Goal: Task Accomplishment & Management: Manage account settings

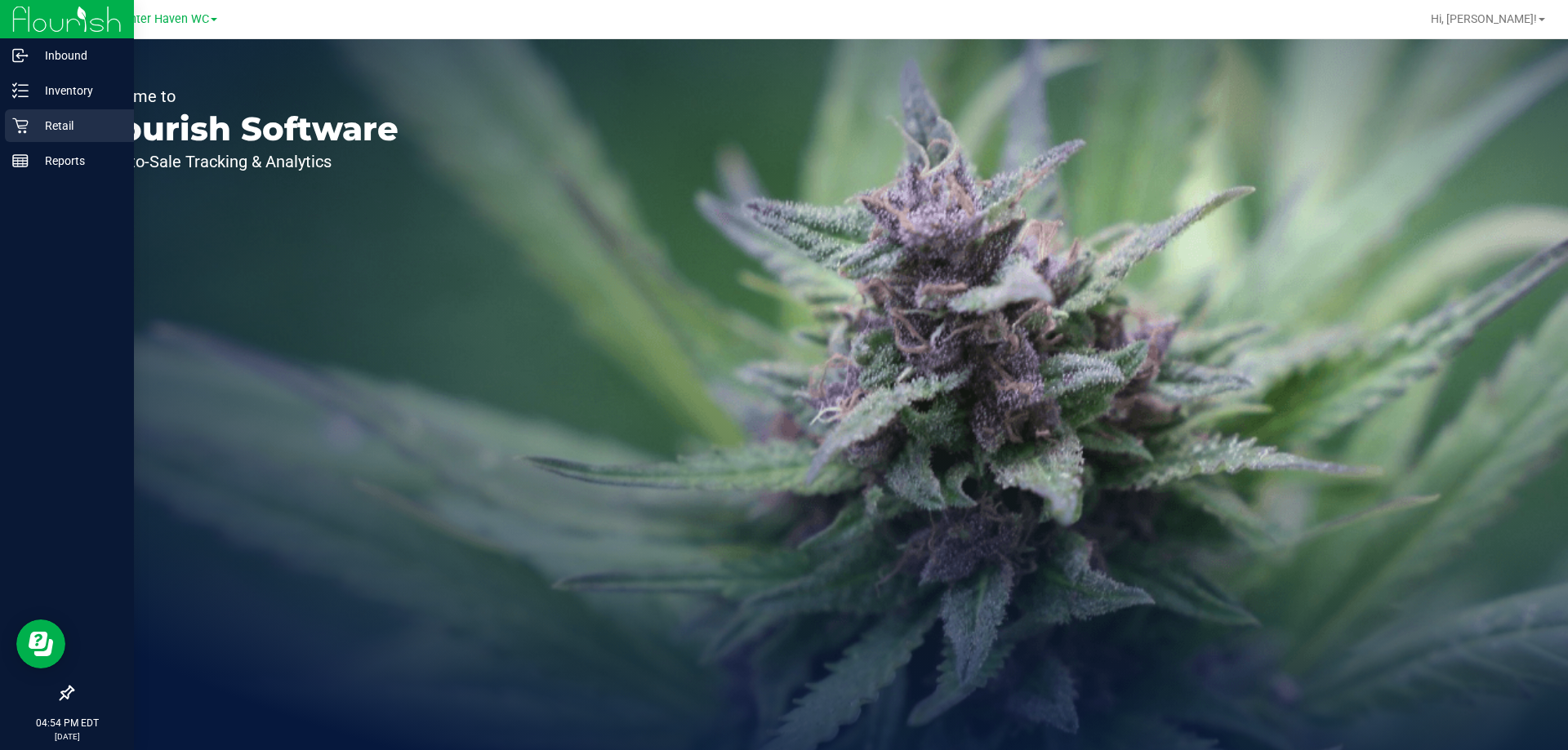
click at [13, 121] on icon at bounding box center [20, 126] width 16 height 16
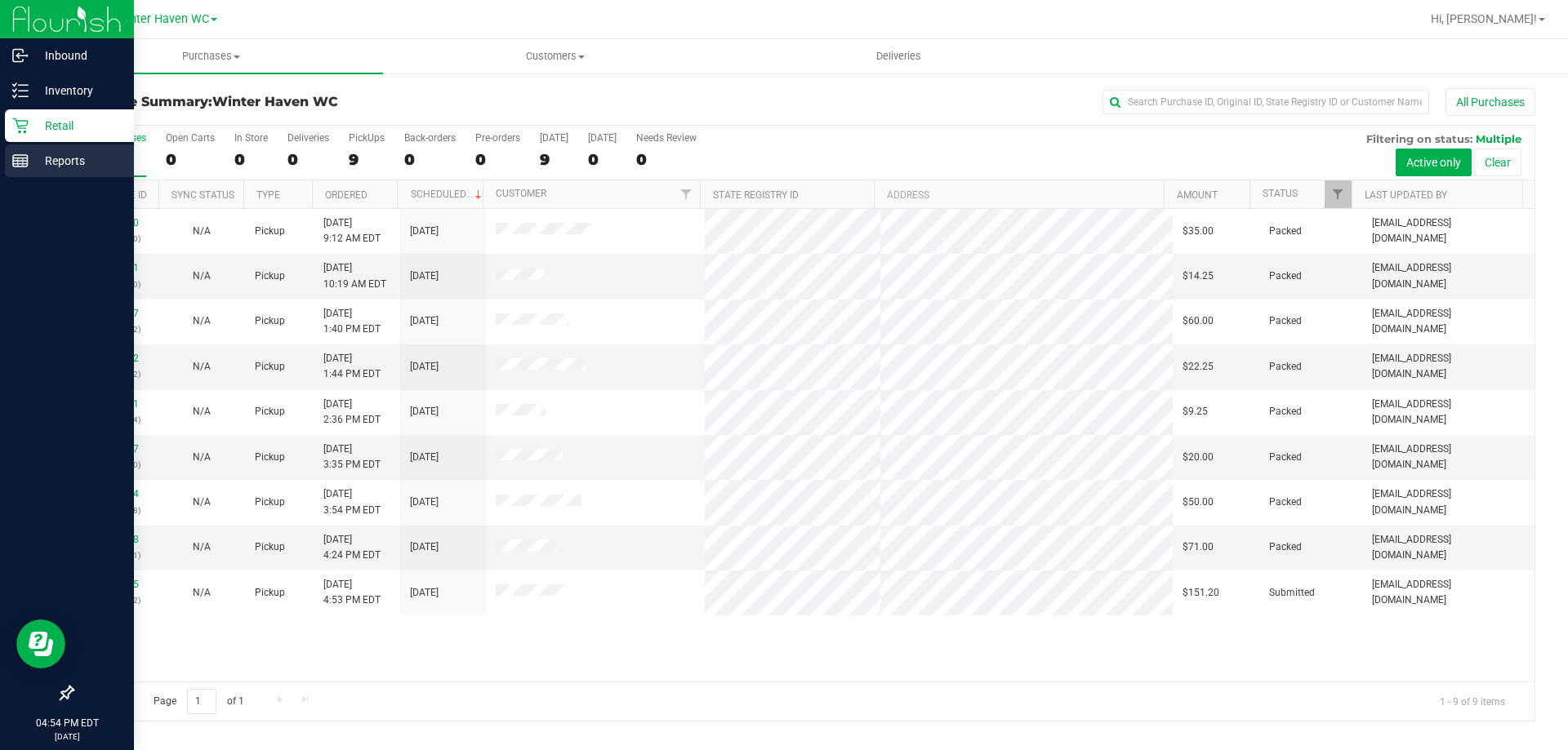
click at [80, 159] on p "Reports" at bounding box center [78, 161] width 98 height 20
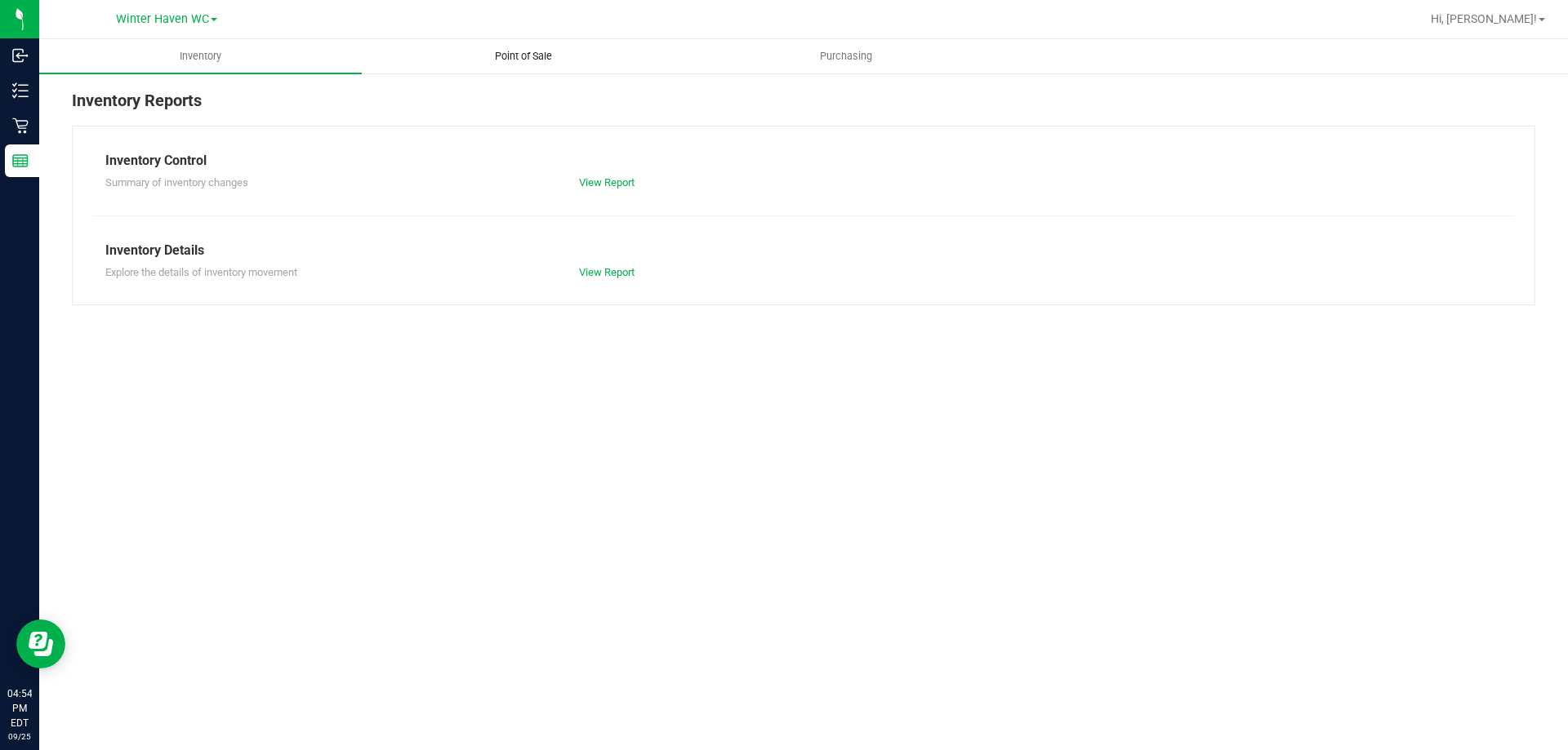
click at [511, 53] on span "Point of Sale" at bounding box center [524, 56] width 102 height 15
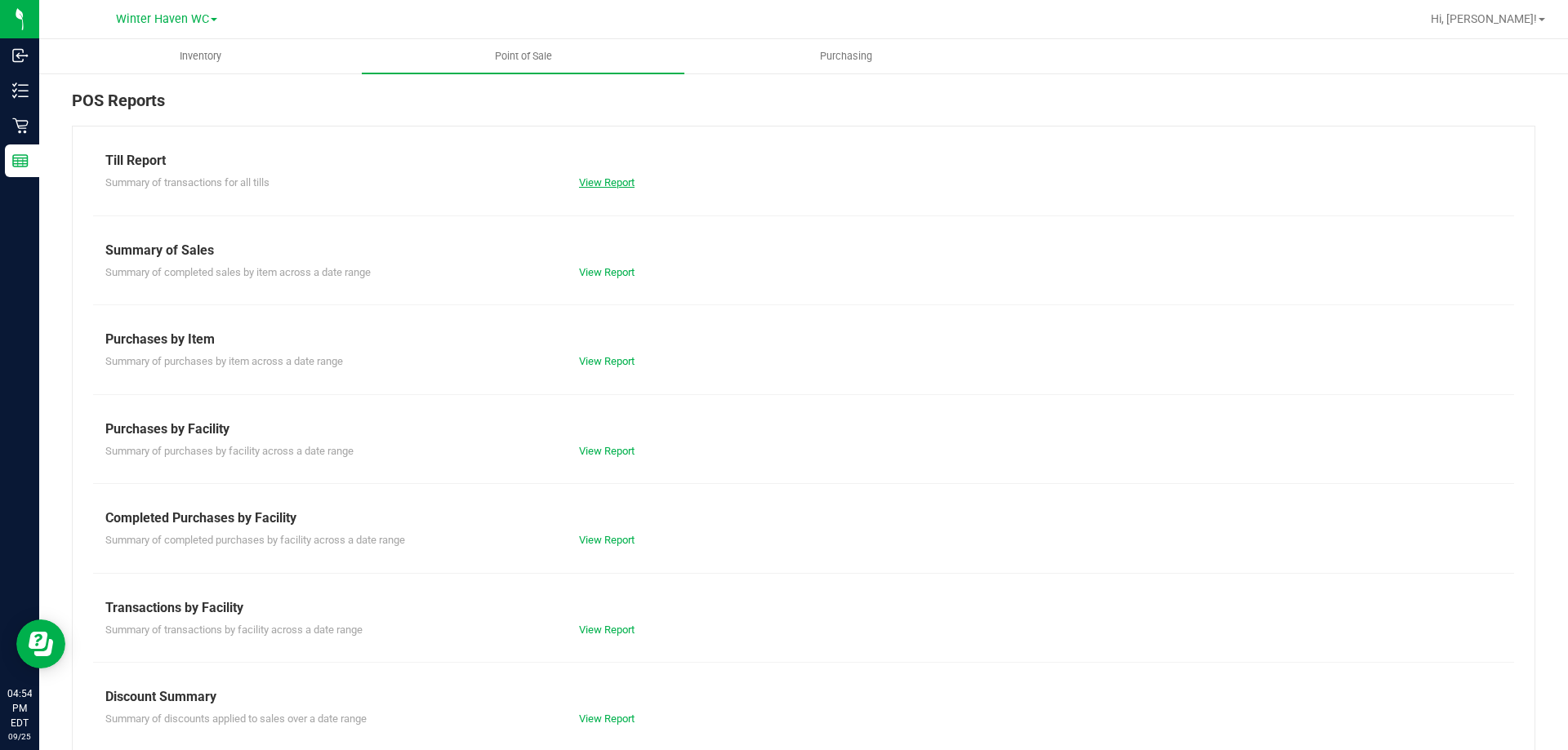
click at [613, 183] on link "View Report" at bounding box center [606, 183] width 56 height 12
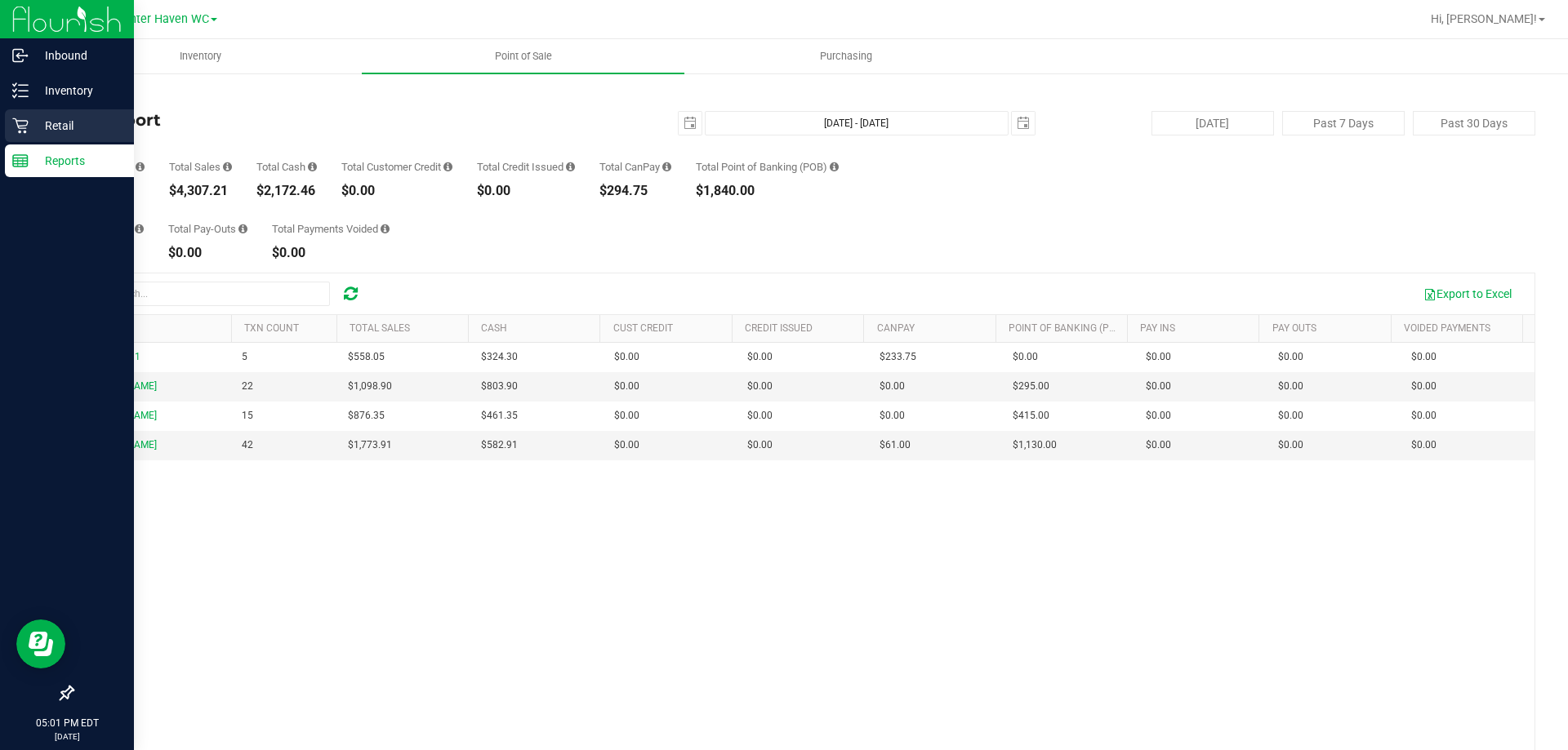
click at [74, 121] on p "Retail" at bounding box center [78, 126] width 98 height 20
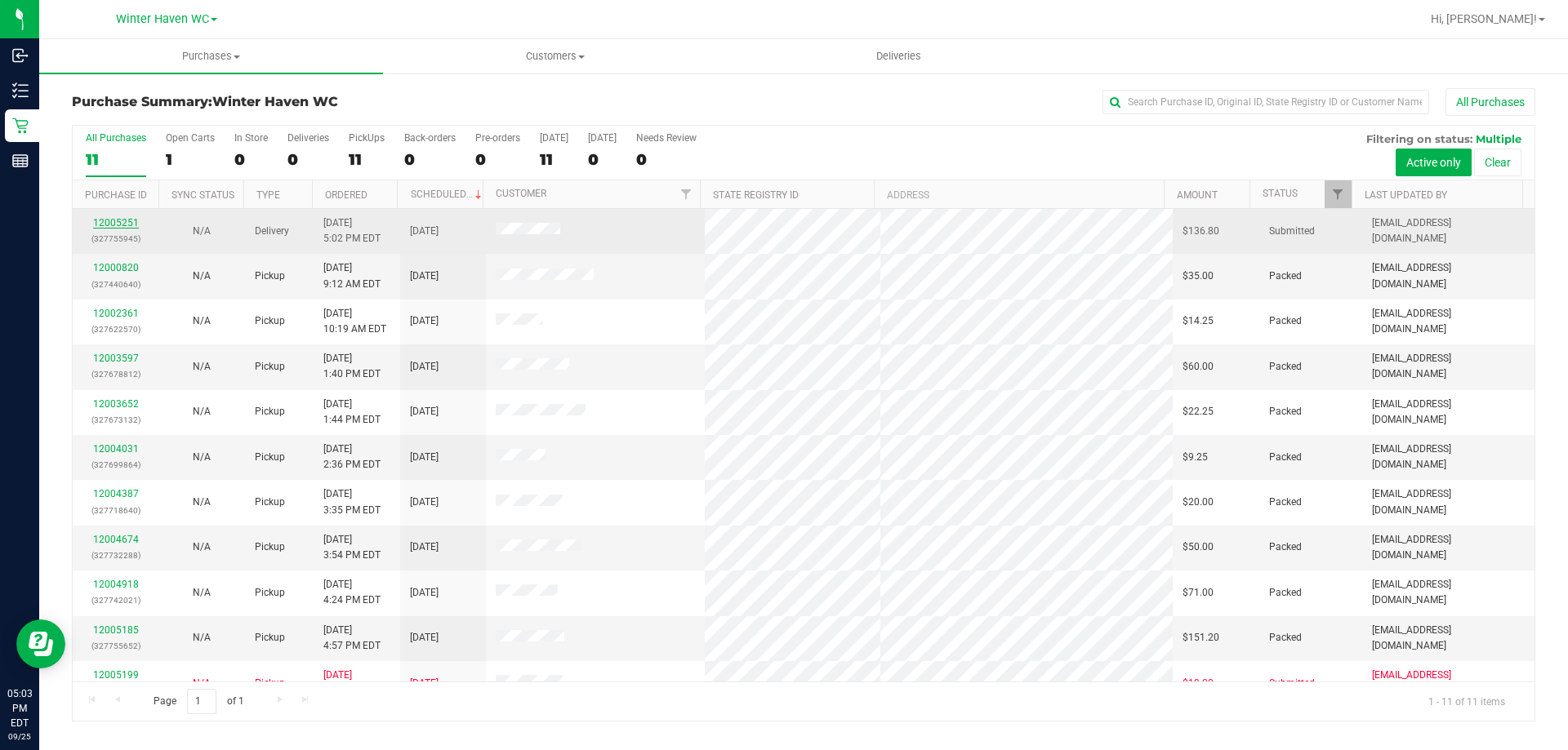
click at [111, 218] on link "12005251" at bounding box center [116, 222] width 46 height 11
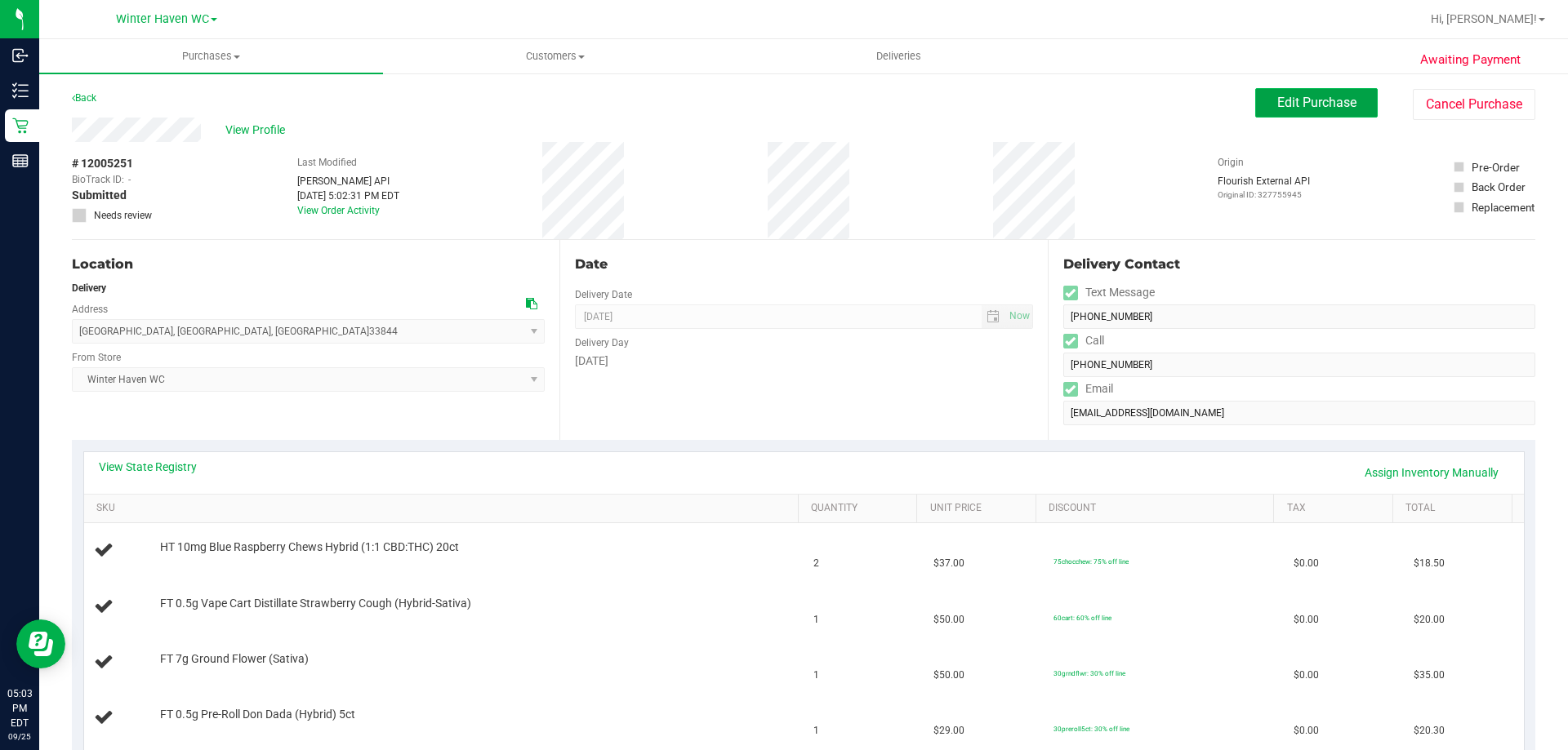
click at [1291, 113] on button "Edit Purchase" at bounding box center [1316, 102] width 123 height 29
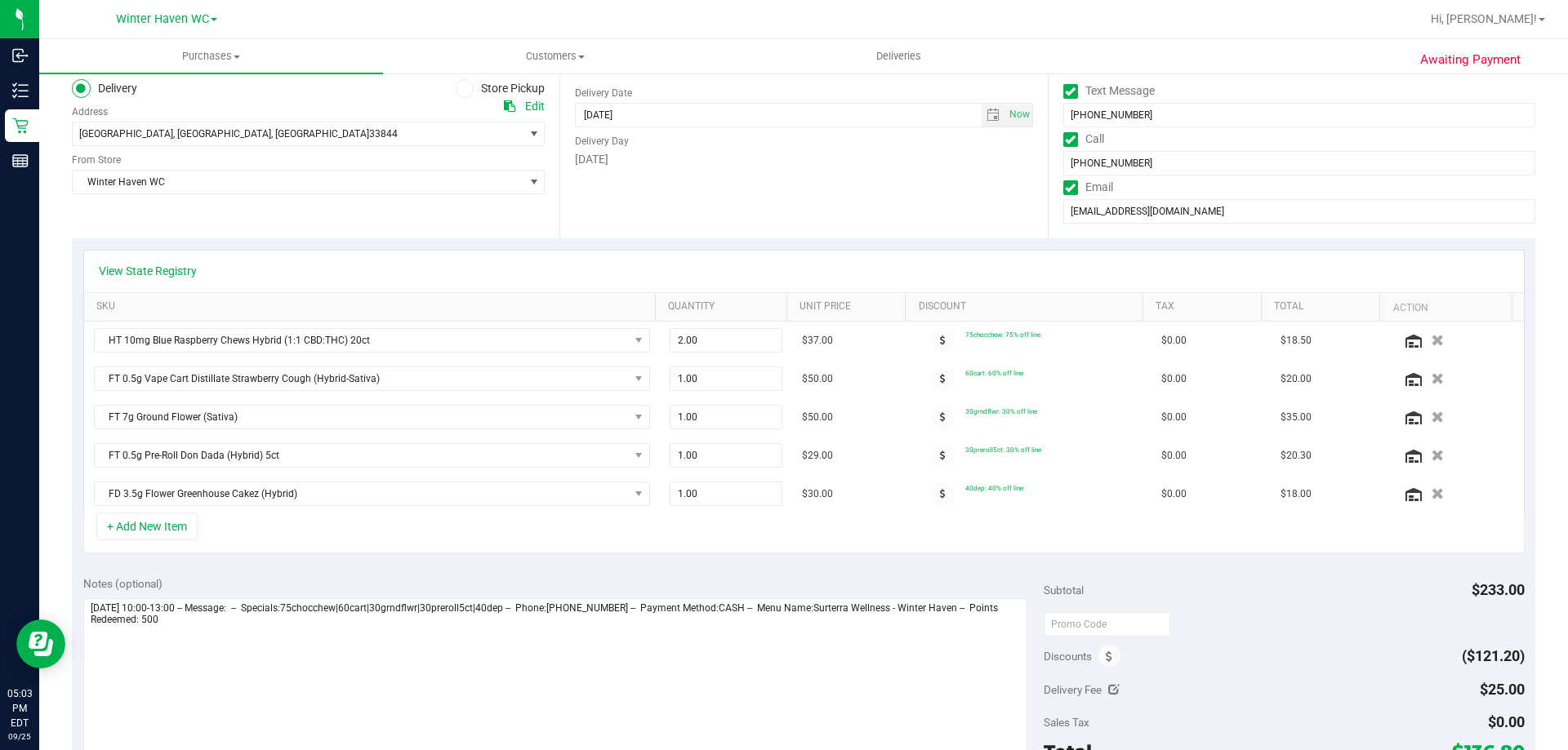
scroll to position [326, 0]
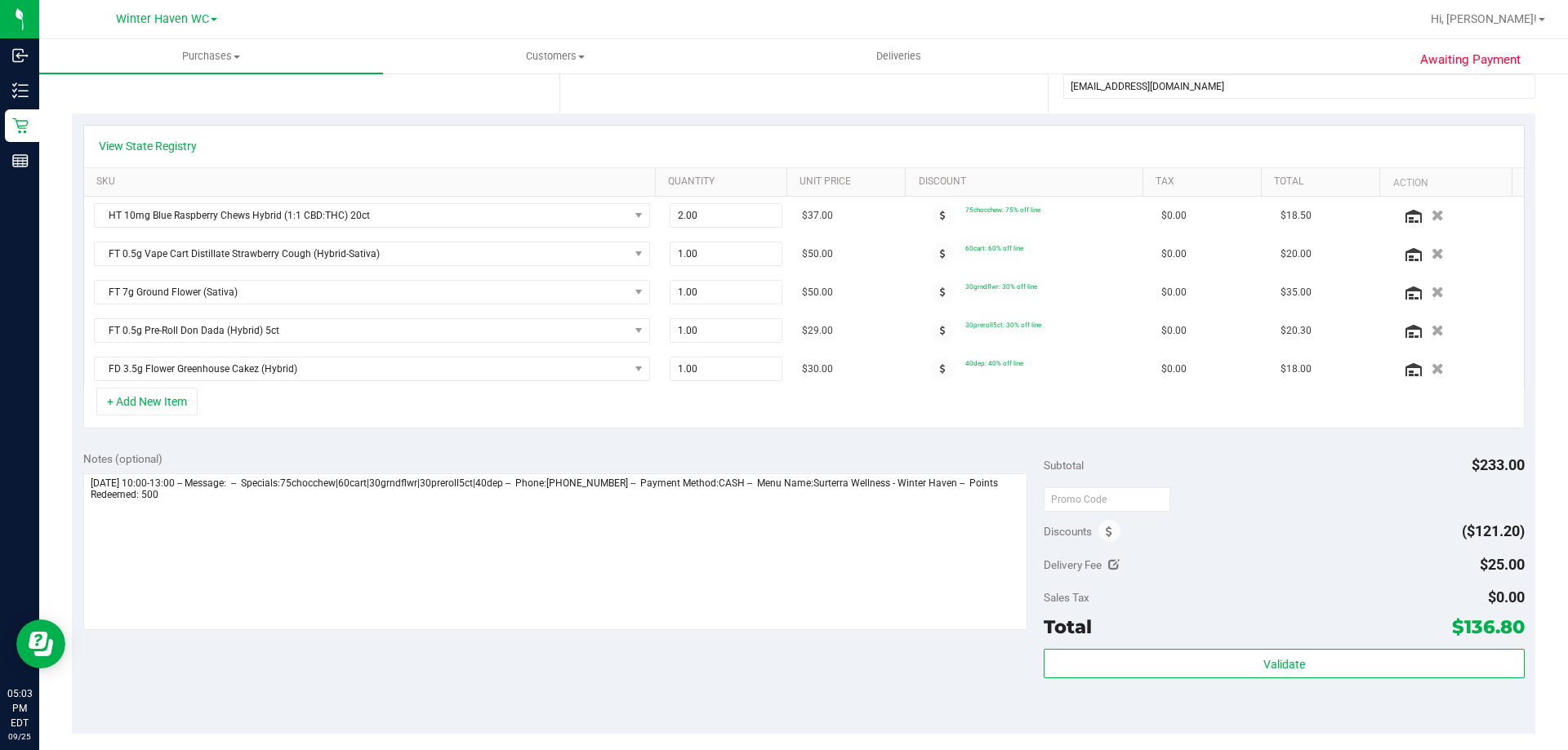
click at [1108, 569] on icon at bounding box center [1113, 564] width 11 height 11
type input "$25.00"
drag, startPoint x: 1451, startPoint y: 570, endPoint x: 1274, endPoint y: 578, distance: 177.2
click at [1291, 597] on div "Subtotal $233.00 Discounts ($121.20) Delivery Fee $25.00 25 Sales Tax $0.00 Tot…" at bounding box center [1283, 586] width 480 height 272
type input "15.00"
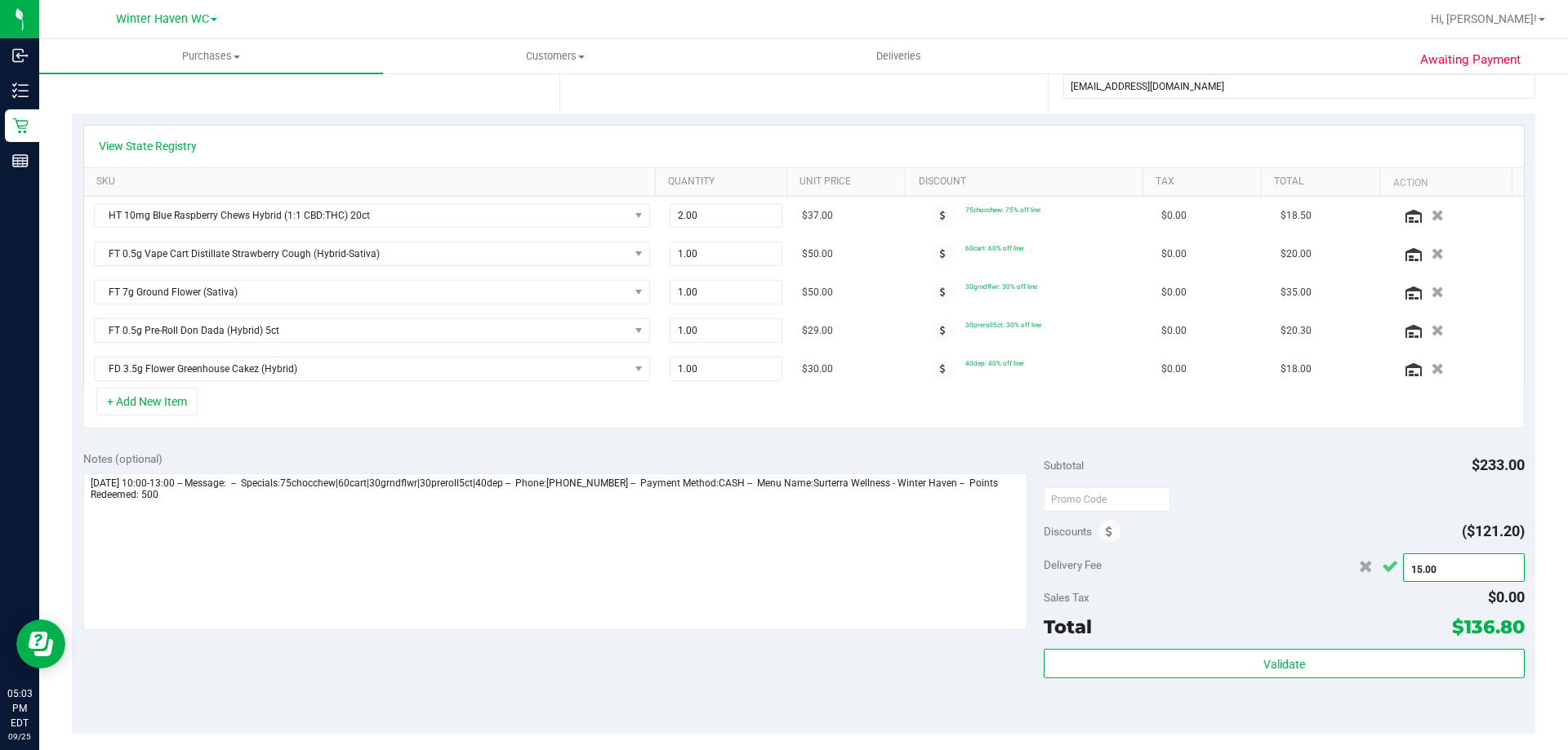
type input "$15.00"
click at [1382, 570] on icon "Cancel button" at bounding box center [1389, 566] width 16 height 12
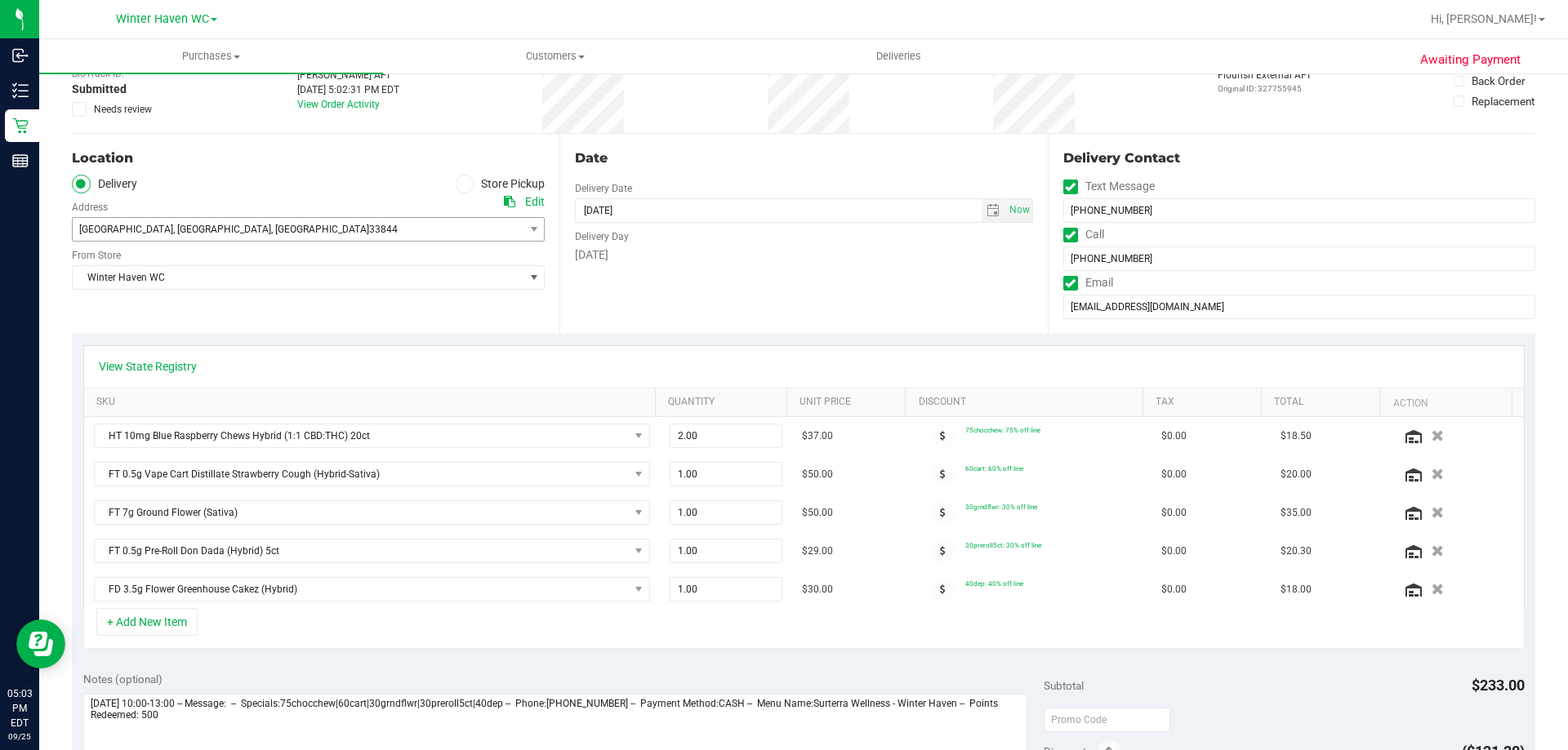
scroll to position [0, 0]
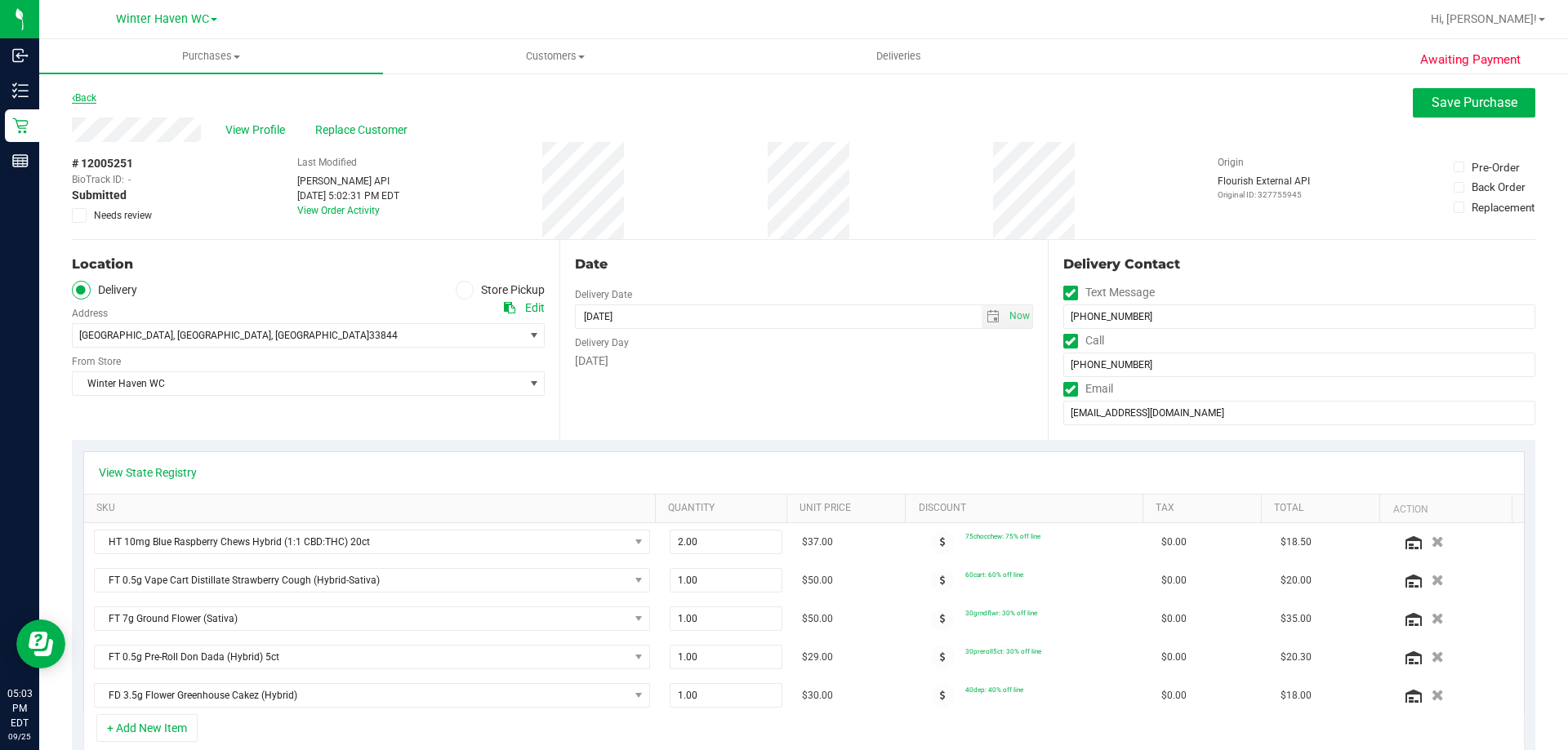
click at [97, 101] on link "Back" at bounding box center [84, 98] width 25 height 11
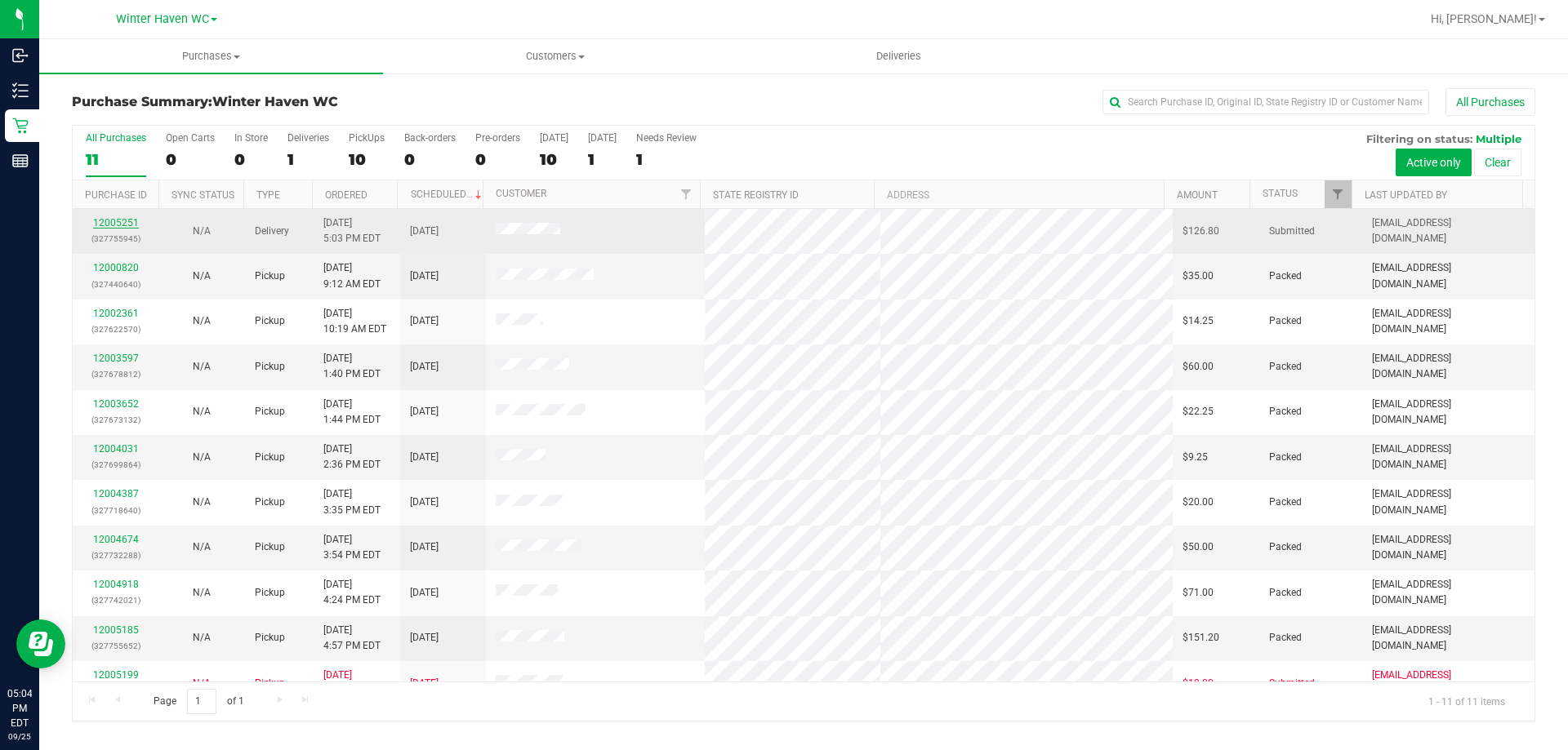
click at [119, 220] on link "12005251" at bounding box center [116, 222] width 46 height 11
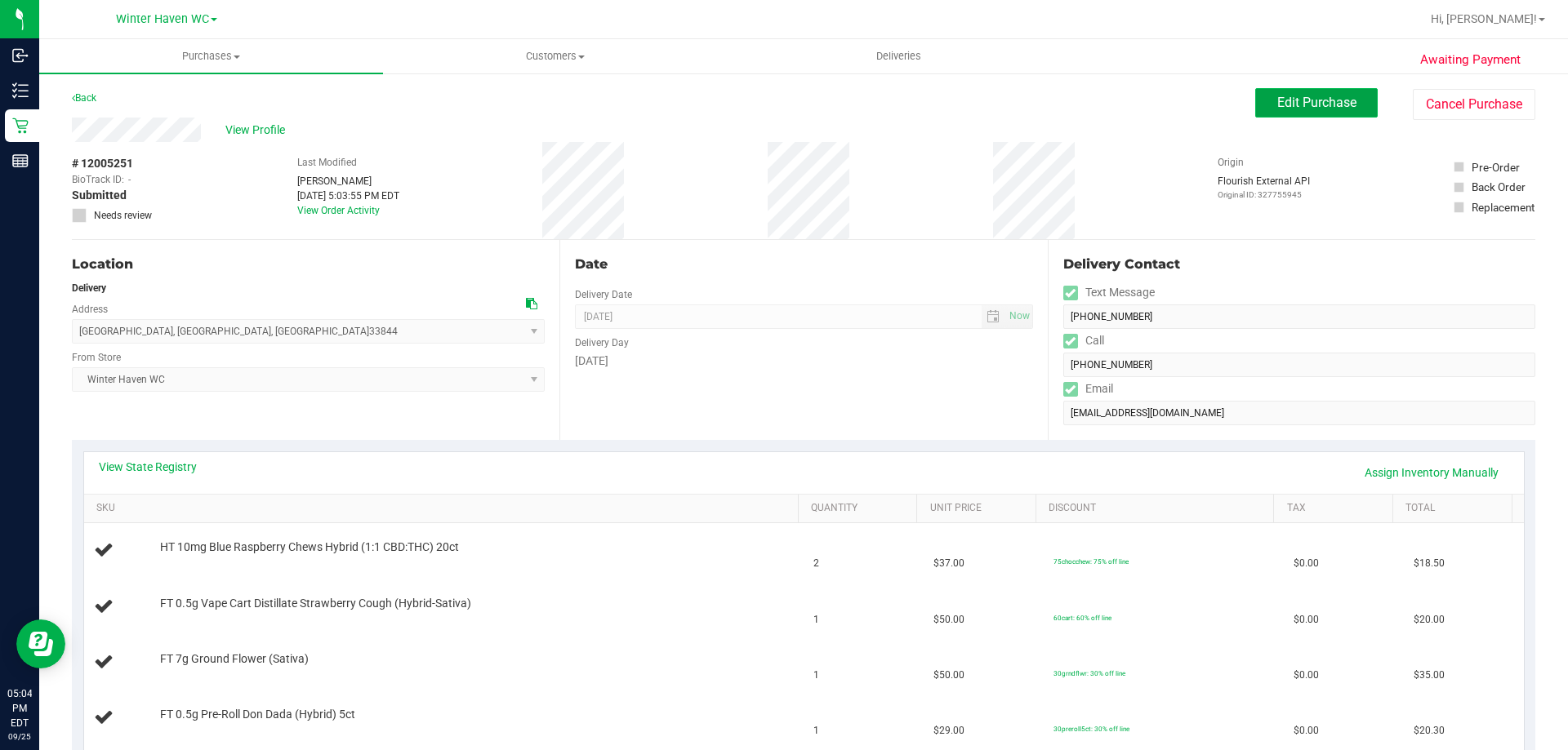
click at [1333, 110] on span "Edit Purchase" at bounding box center [1316, 103] width 79 height 16
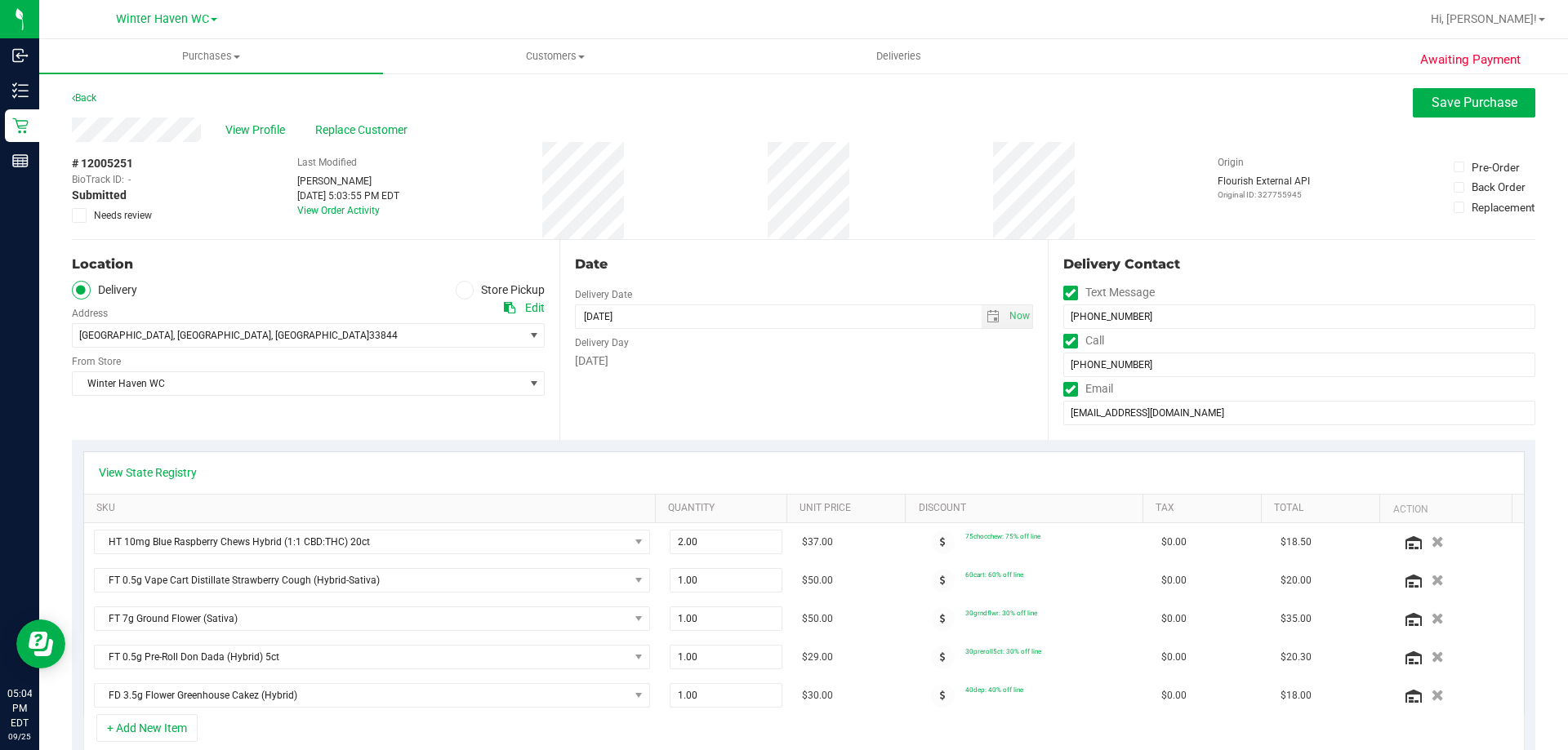
scroll to position [408, 0]
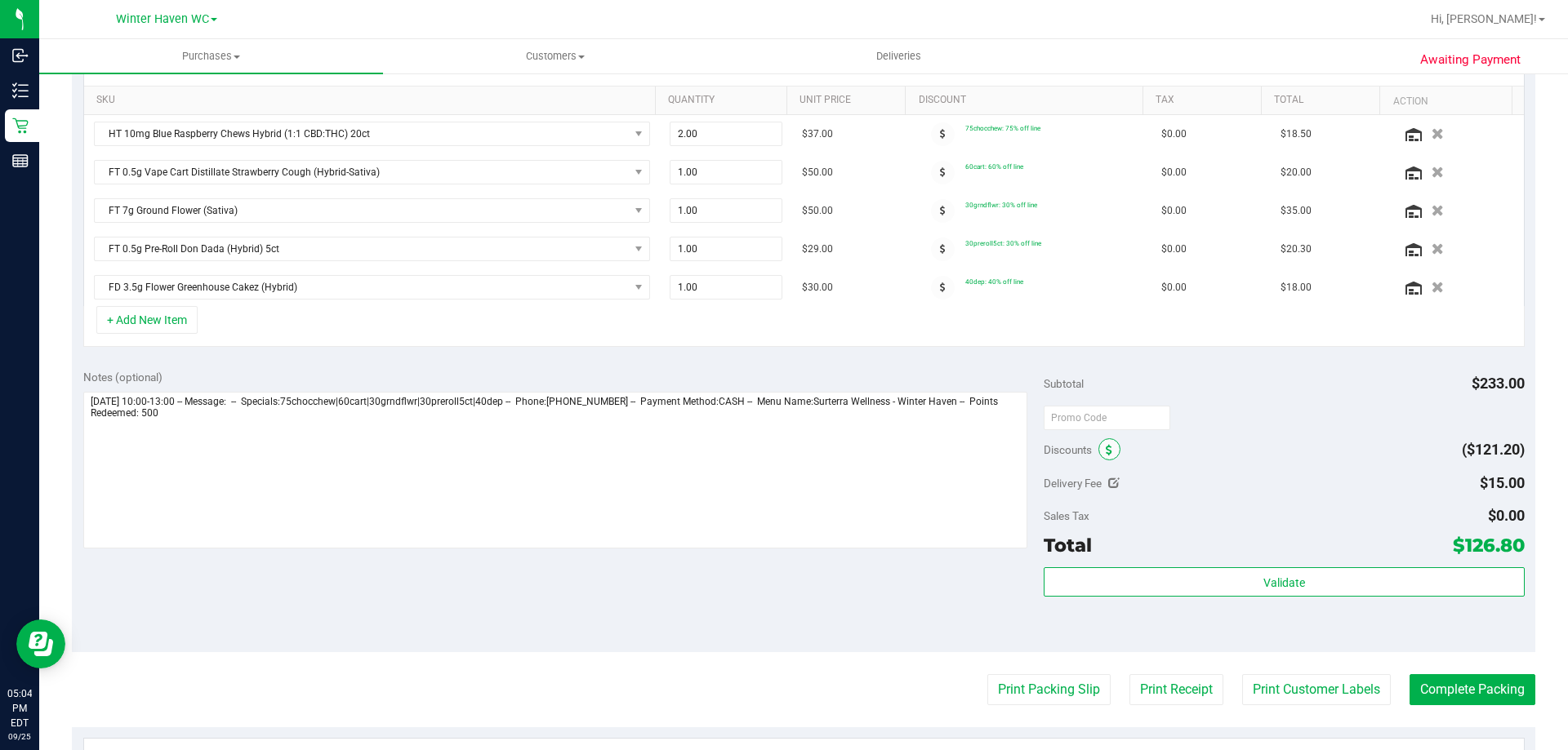
click at [1105, 447] on icon at bounding box center [1108, 450] width 7 height 11
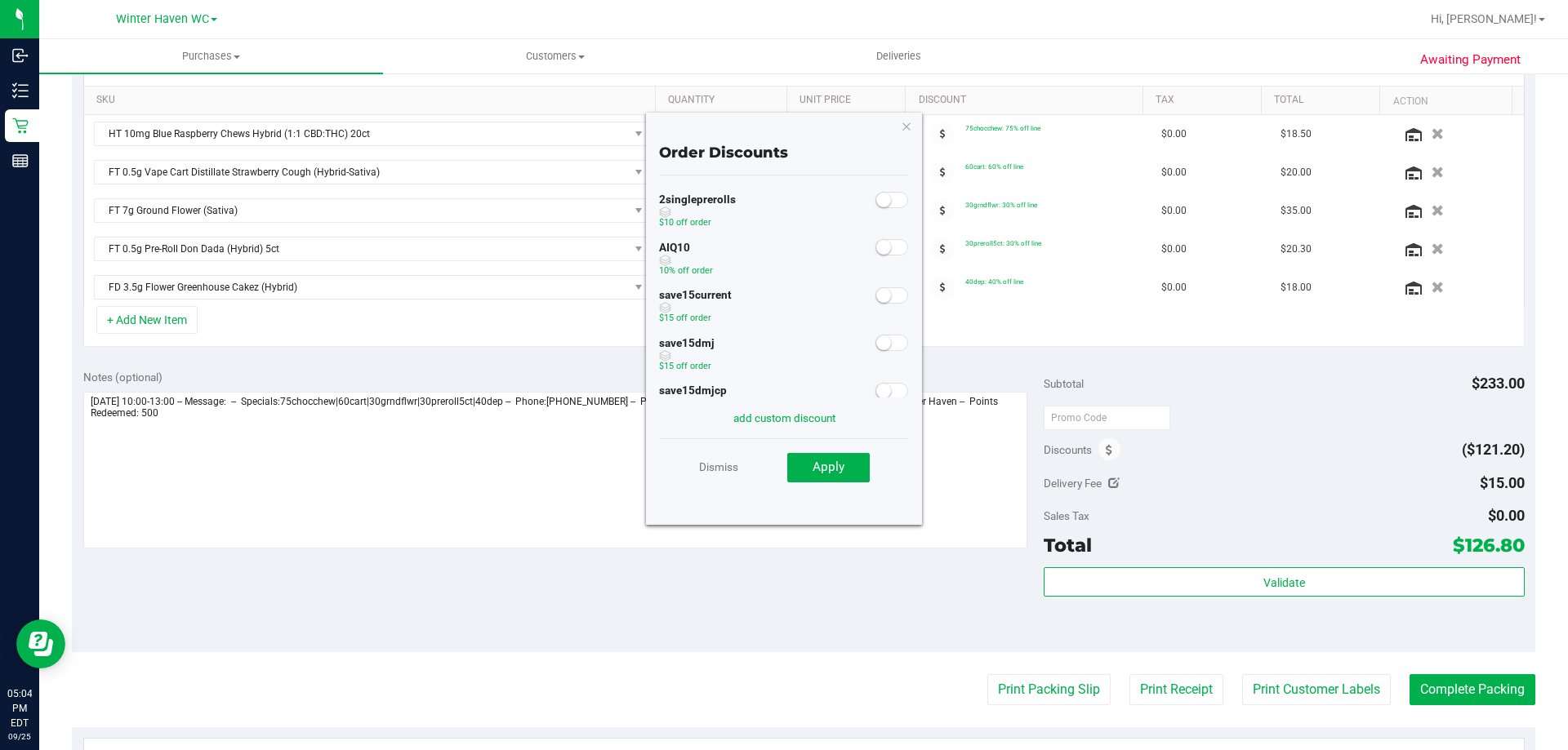
click at [876, 248] on small at bounding box center [883, 247] width 15 height 15
click at [856, 469] on button "Apply" at bounding box center [828, 467] width 83 height 29
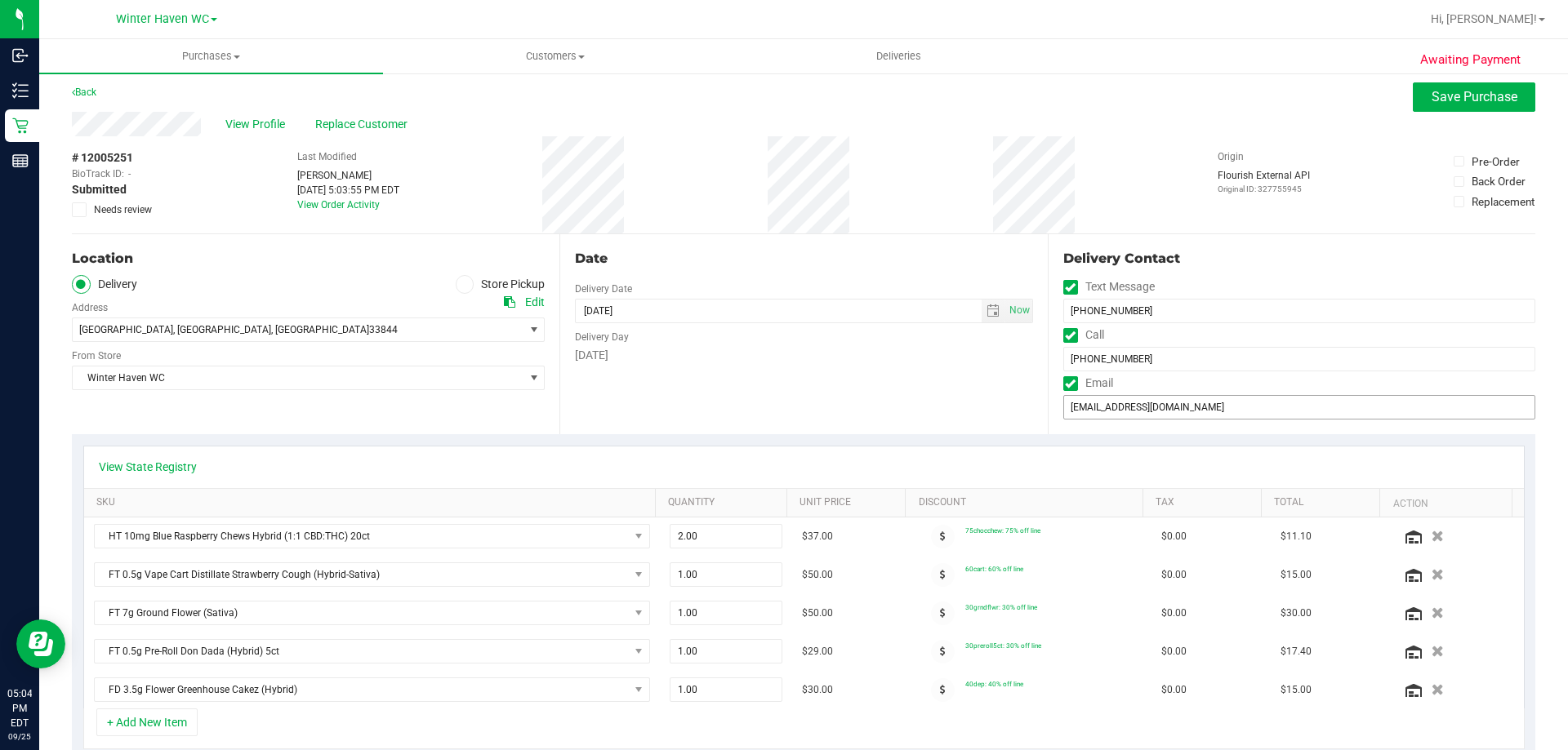
scroll to position [0, 0]
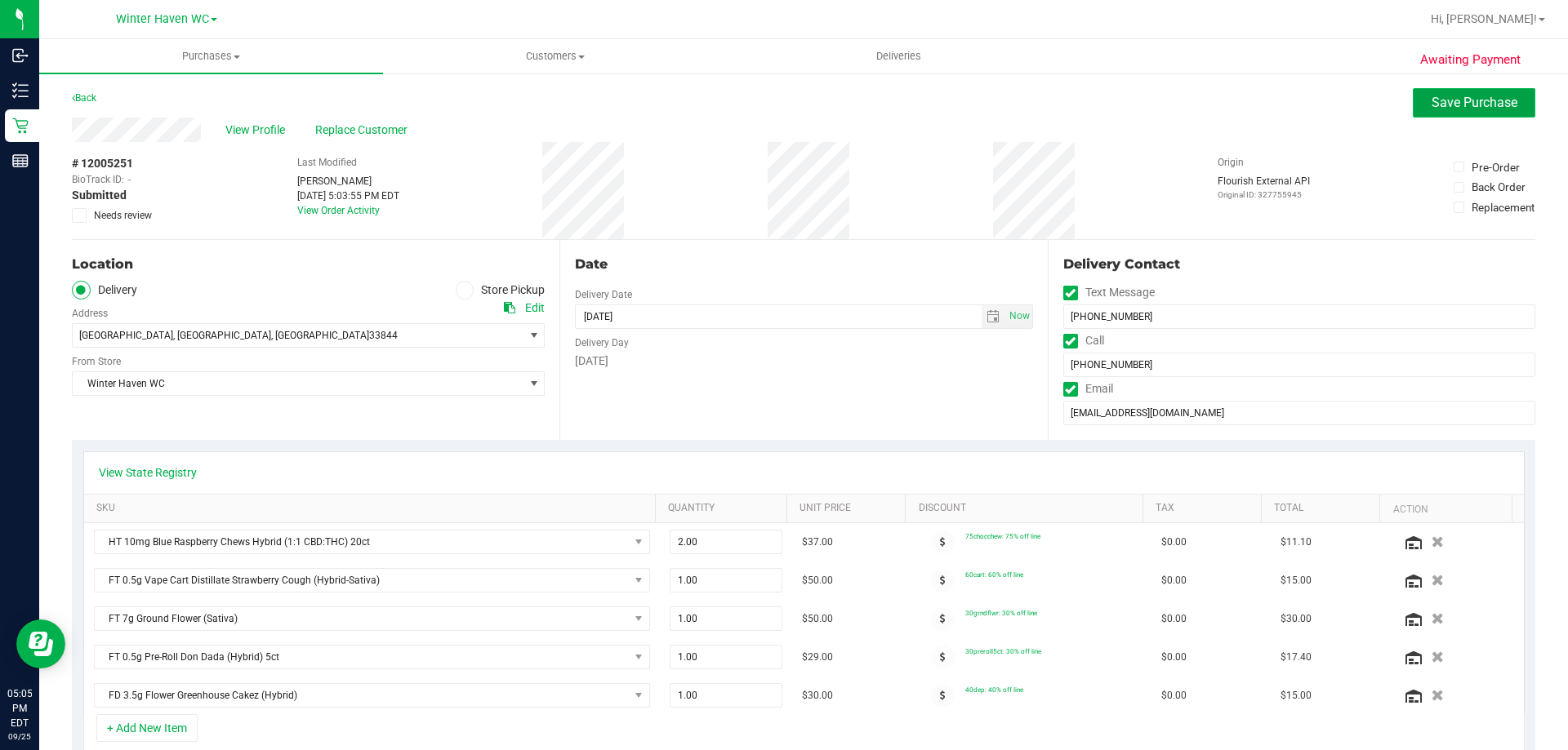
click at [1431, 105] on span "Save Purchase" at bounding box center [1474, 103] width 86 height 16
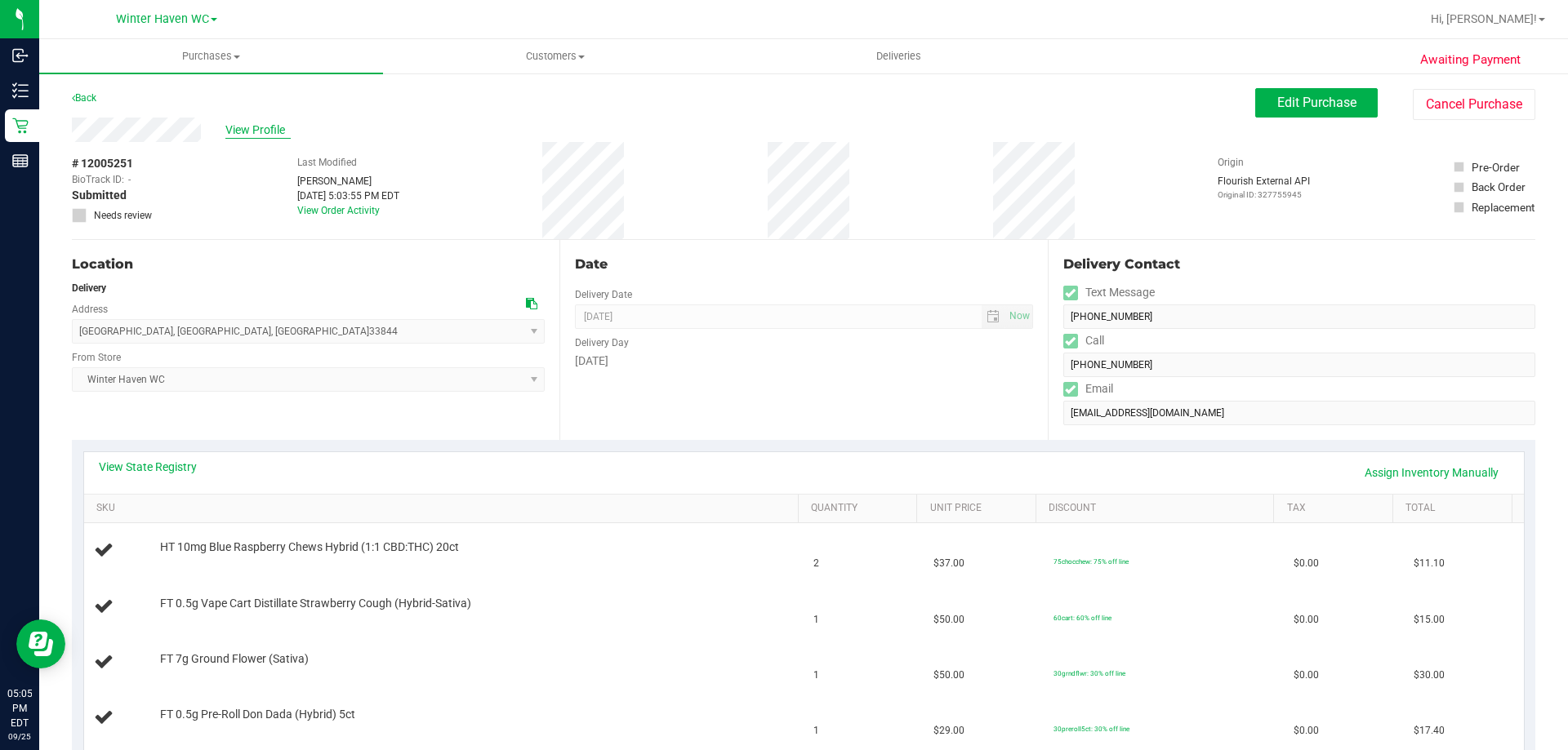
click at [241, 126] on span "View Profile" at bounding box center [257, 130] width 65 height 17
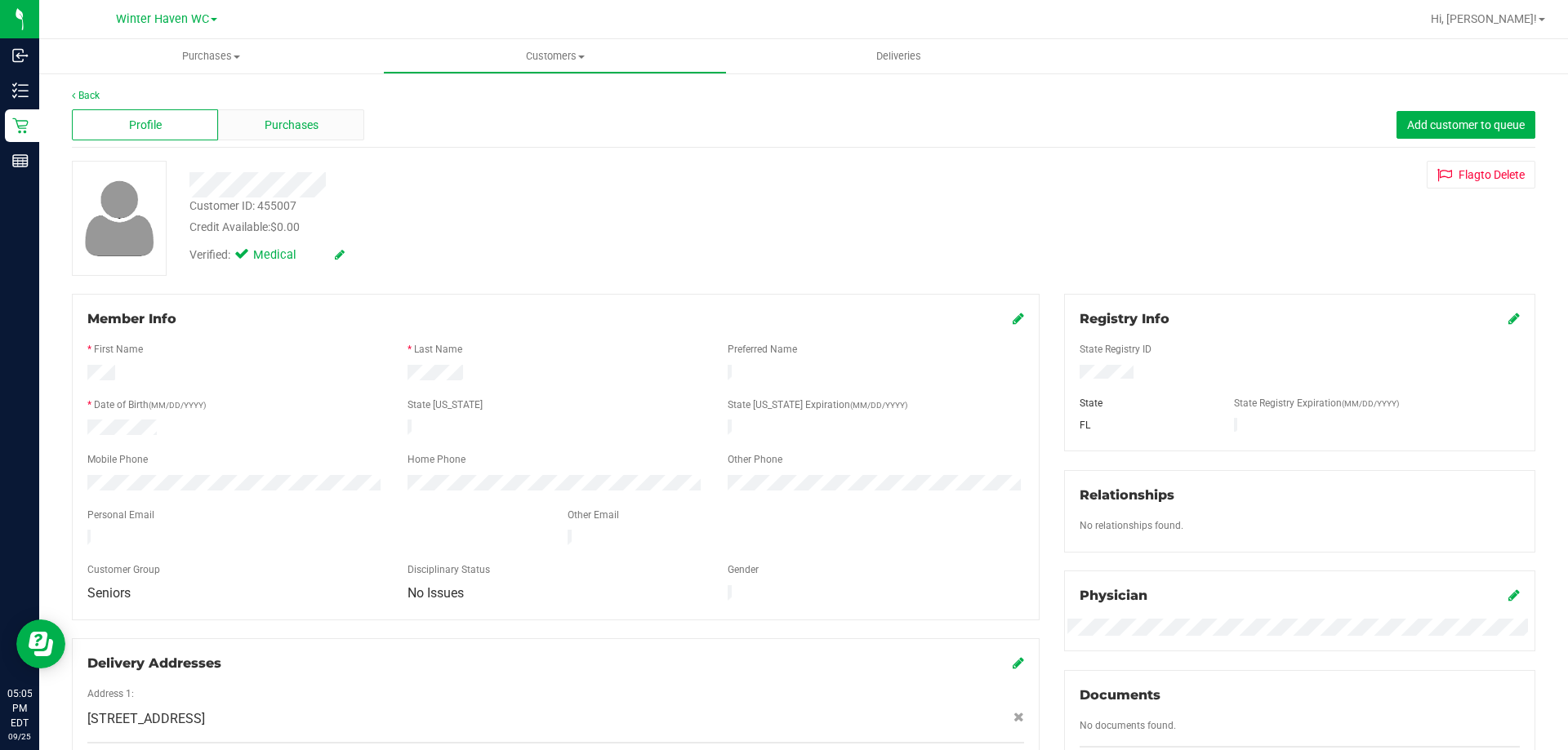
click at [300, 135] on div "Purchases" at bounding box center [291, 125] width 147 height 31
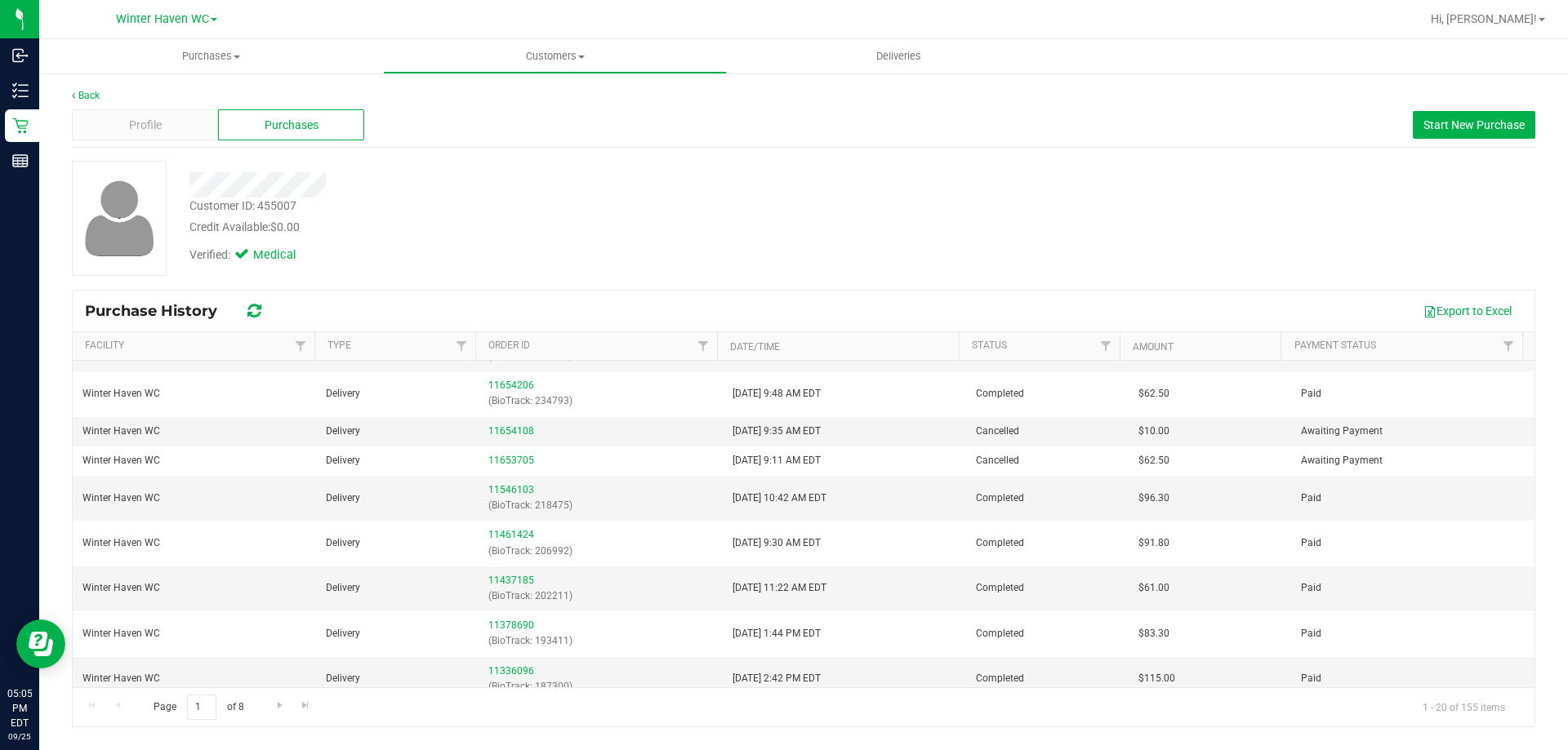
scroll to position [515, 0]
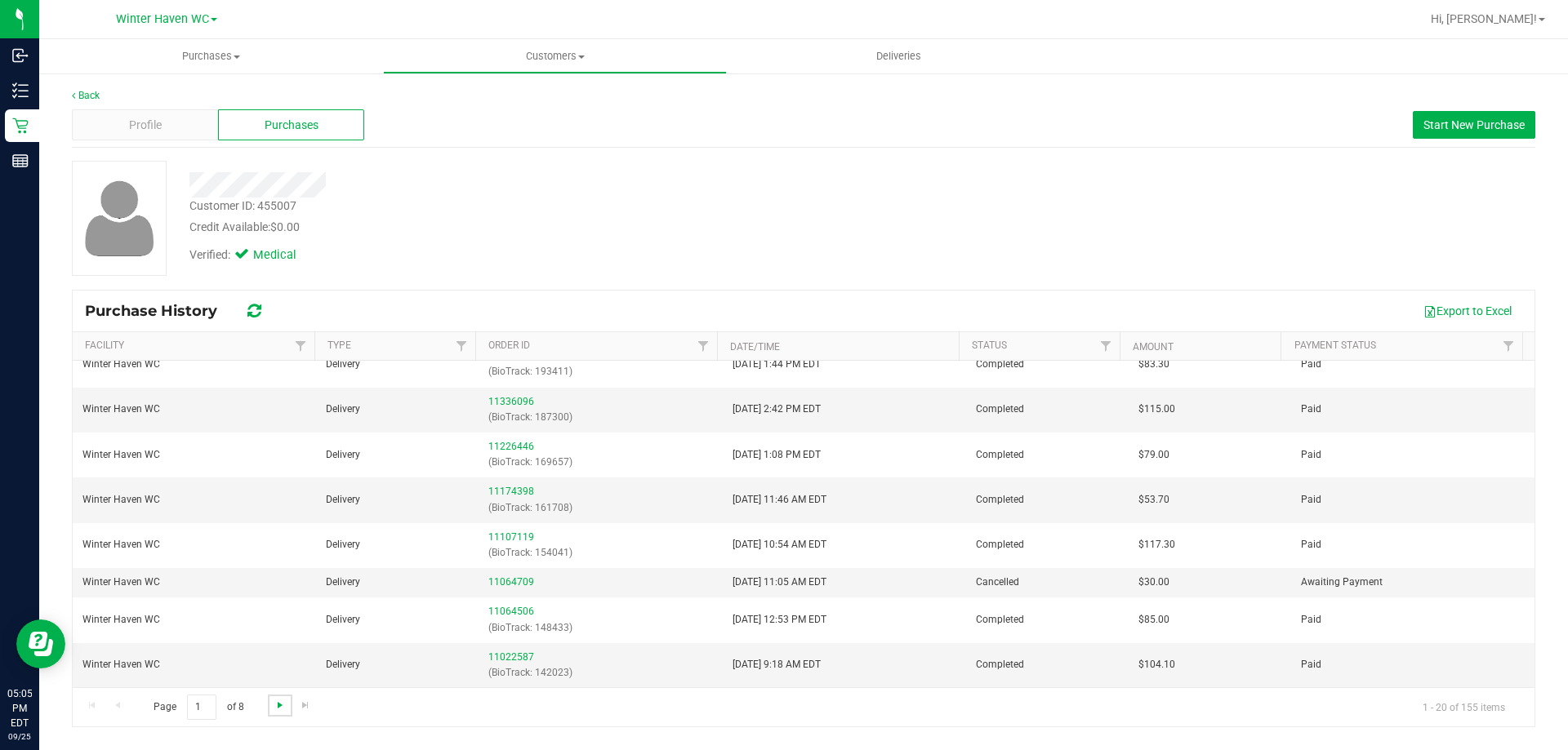
click at [274, 709] on span "Go to the next page" at bounding box center [279, 705] width 13 height 13
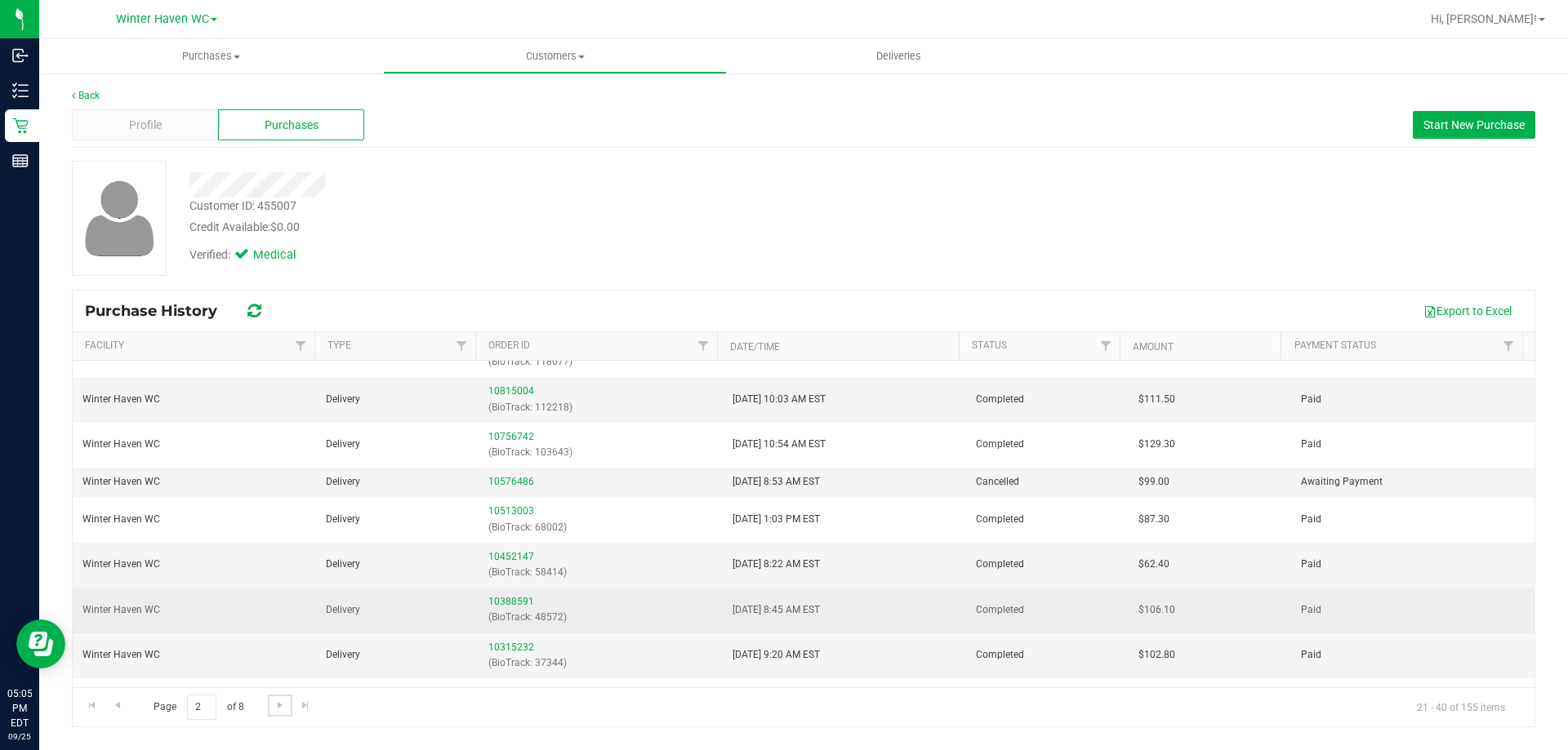
scroll to position [0, 0]
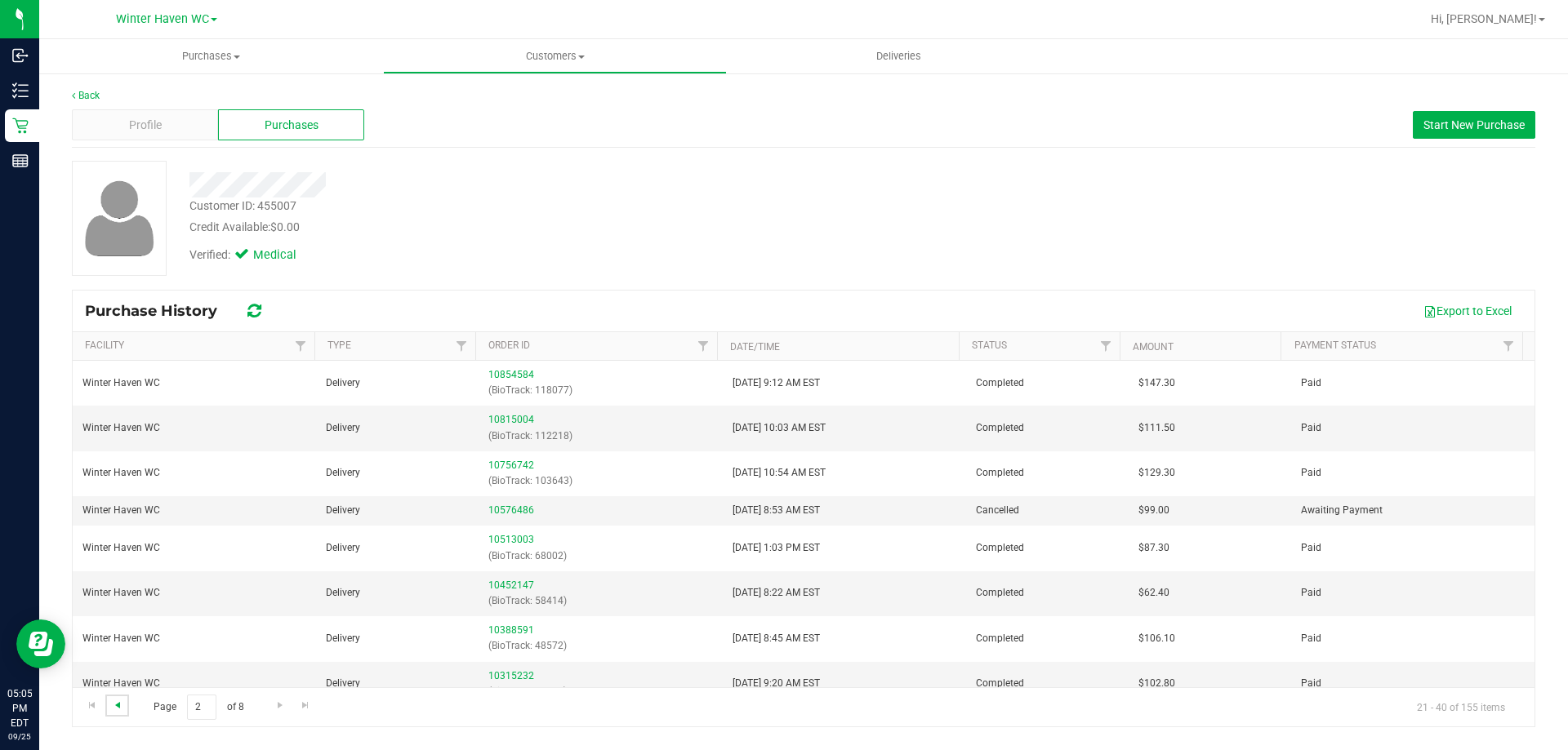
click at [120, 708] on span "Go to the previous page" at bounding box center [117, 705] width 13 height 13
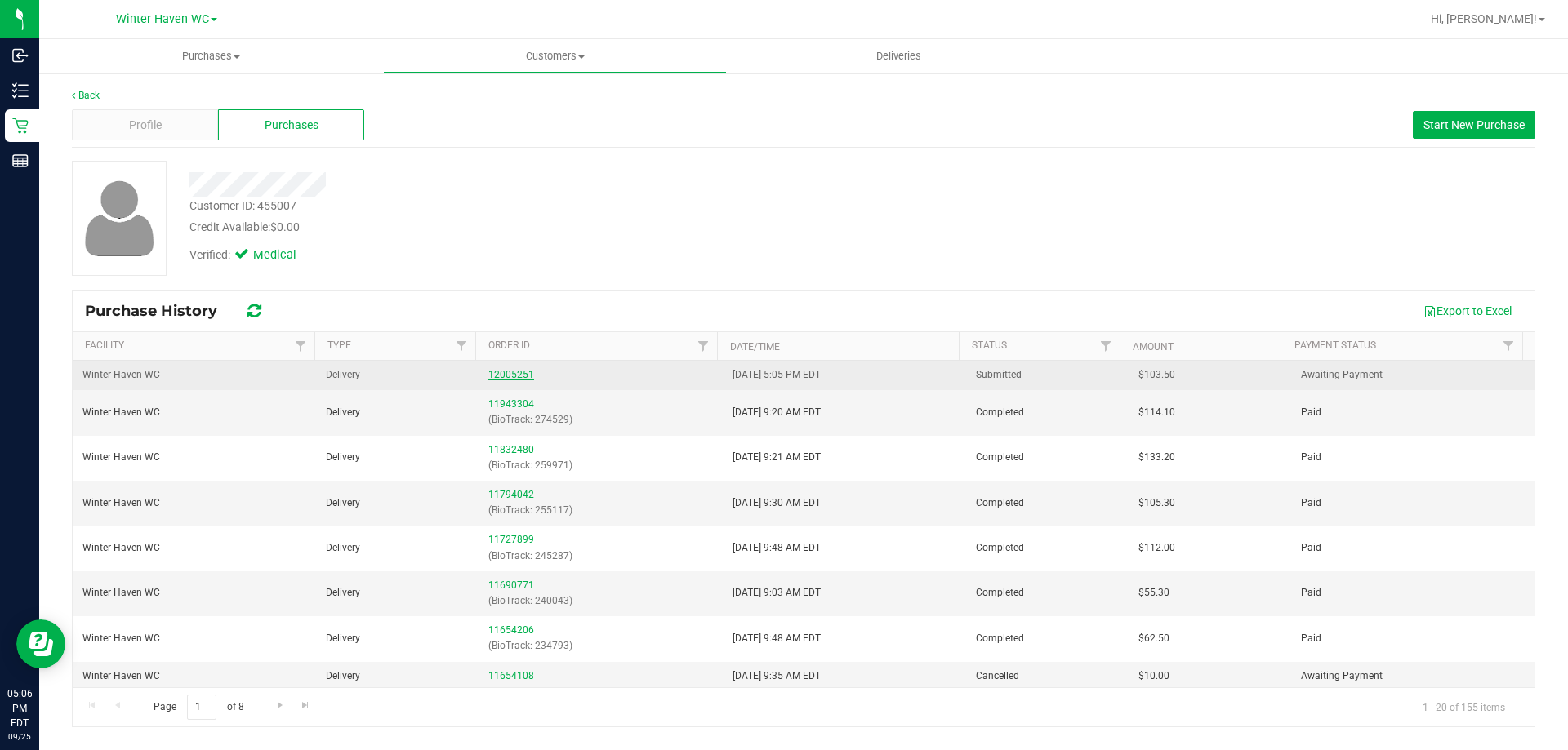
click at [497, 376] on link "12005251" at bounding box center [512, 374] width 46 height 11
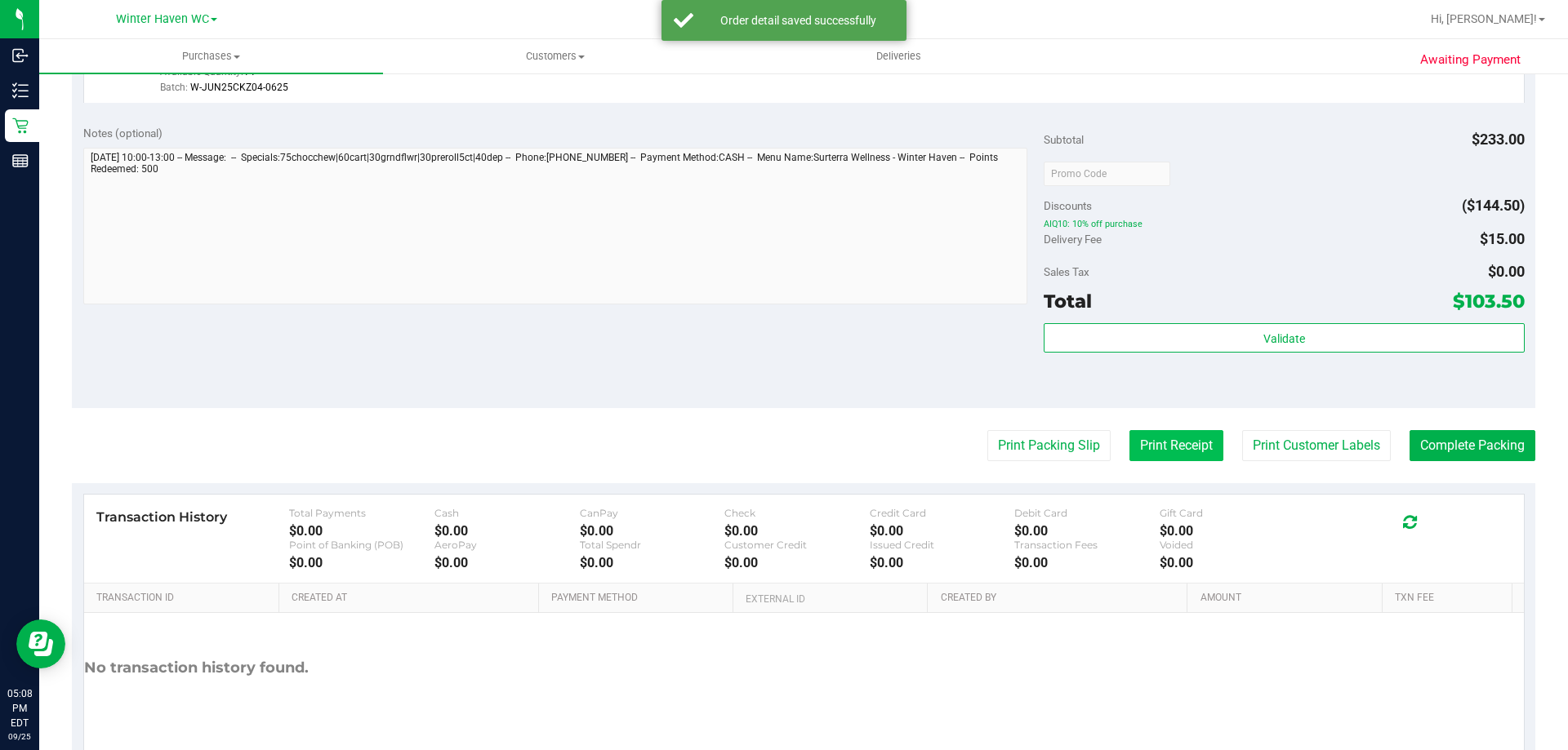
scroll to position [962, 0]
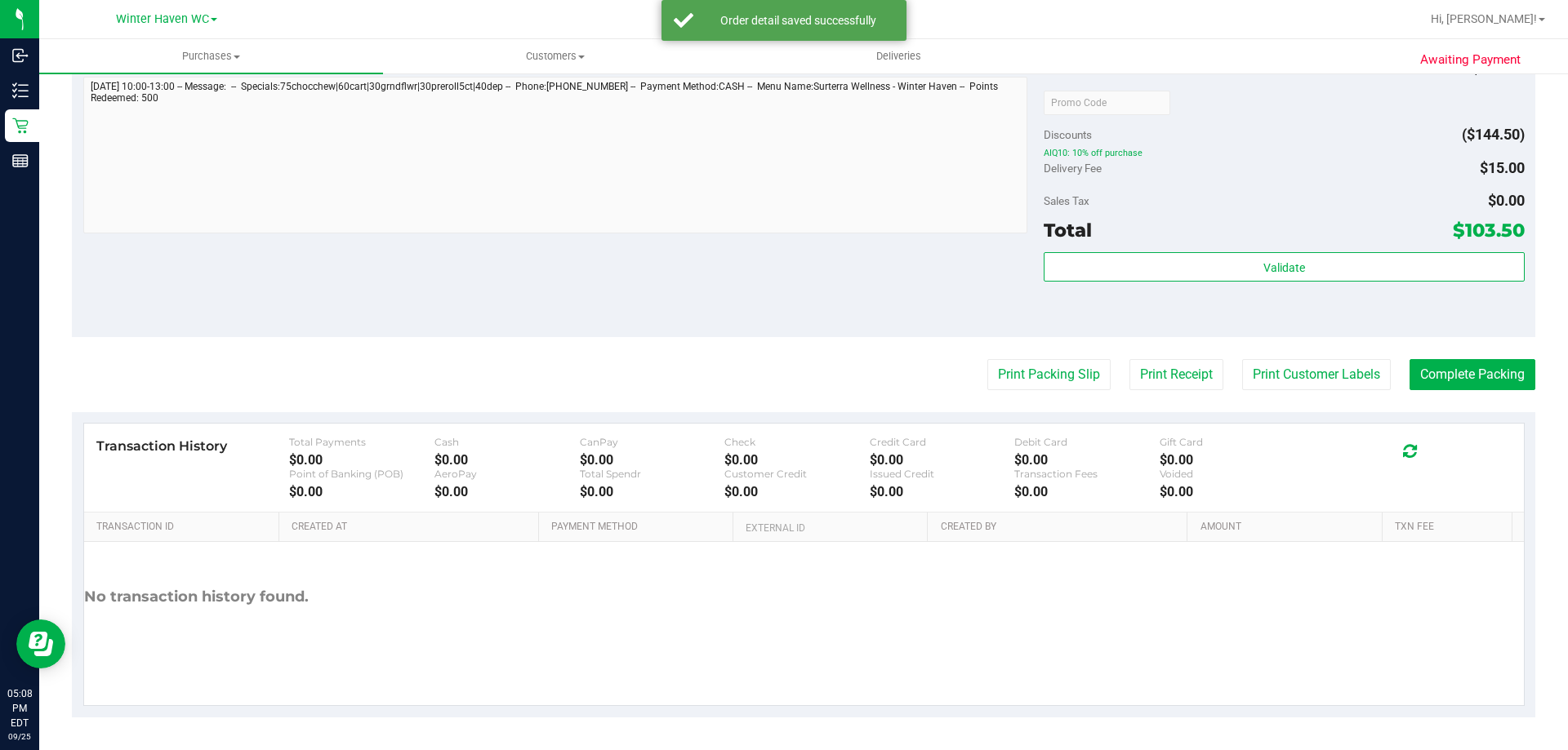
click at [1197, 249] on div "Subtotal $233.00 Discounts ($144.50) AIQ10: 10% off purchase Delivery Fee $15.0…" at bounding box center [1283, 189] width 480 height 272
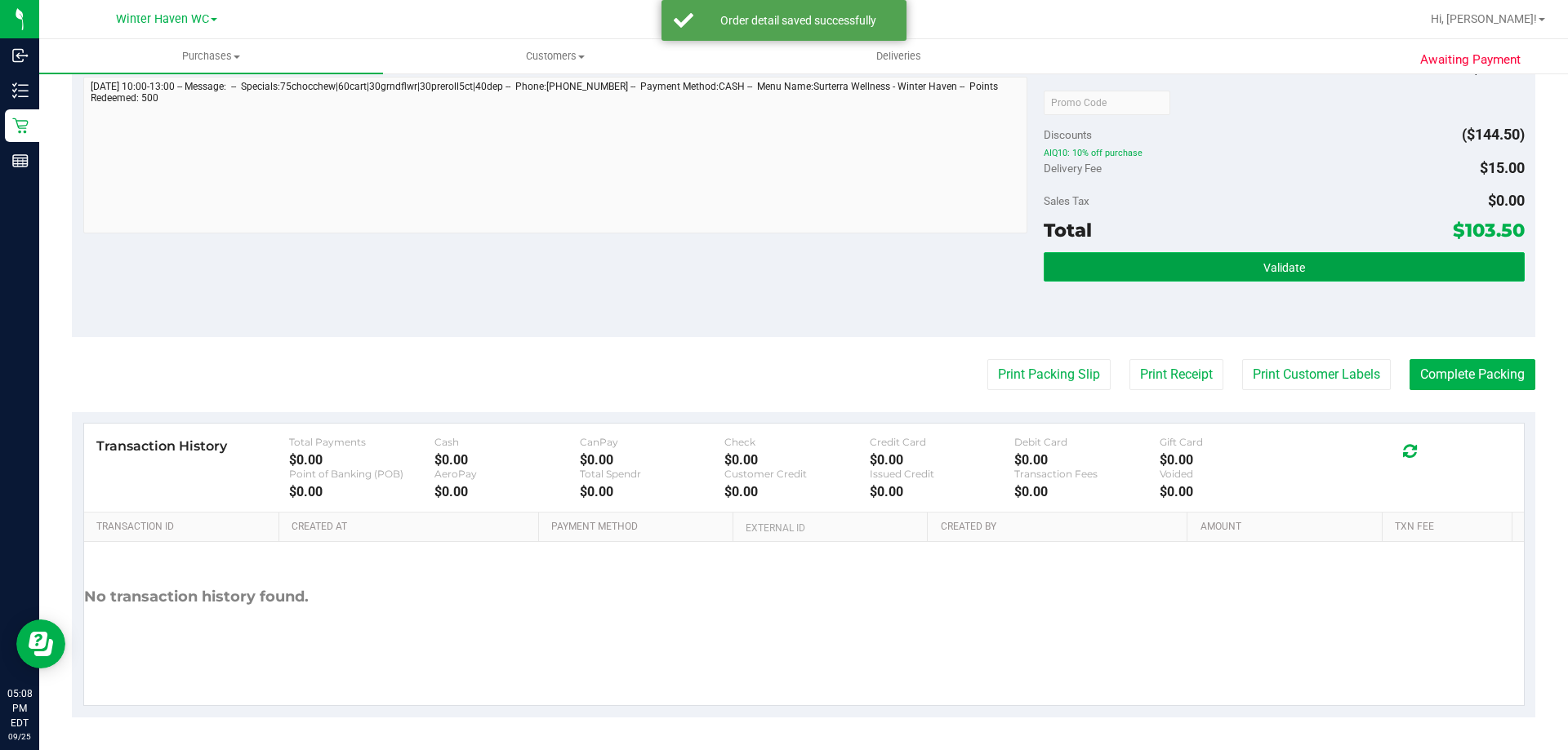
click at [1198, 262] on button "Validate" at bounding box center [1283, 266] width 480 height 29
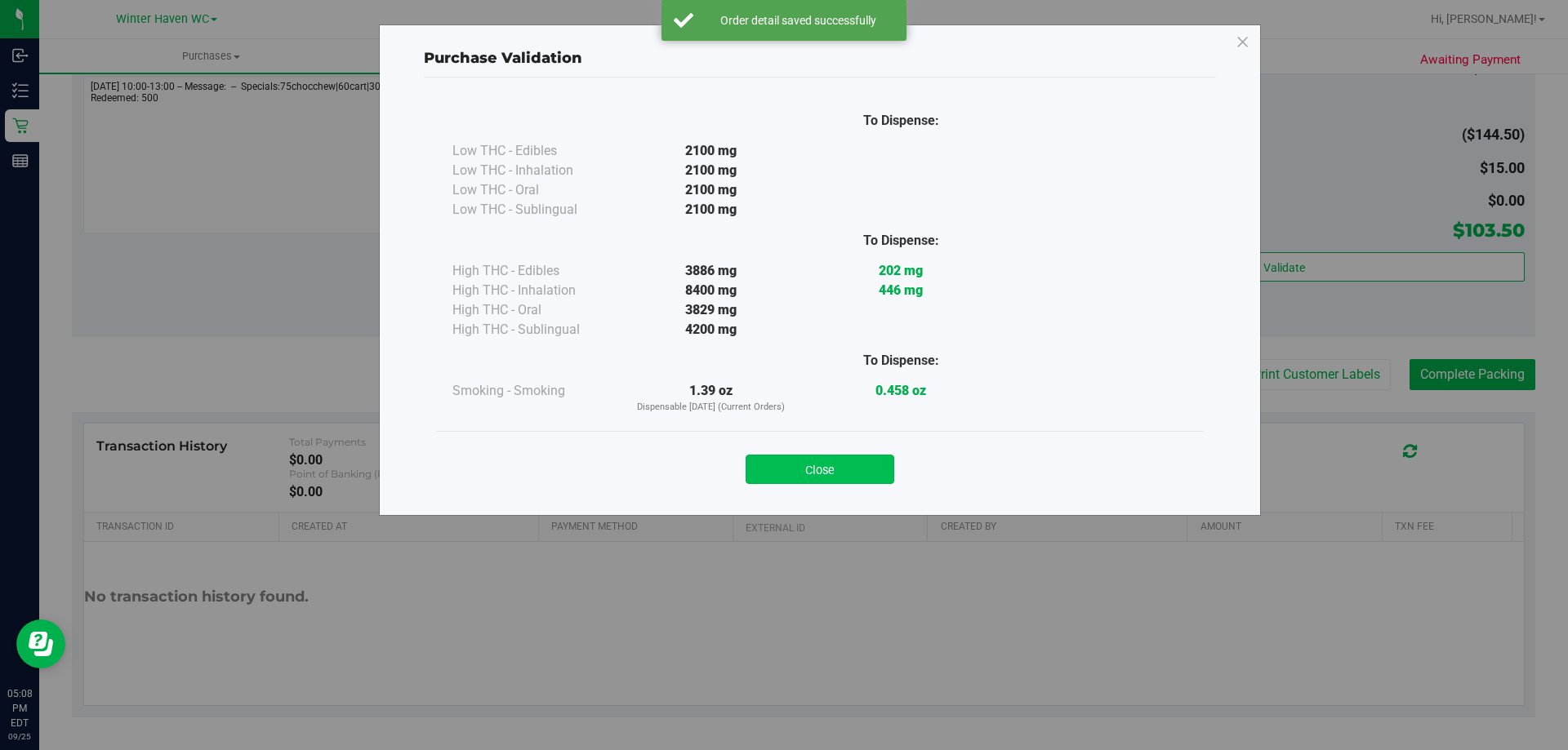
click at [858, 470] on button "Close" at bounding box center [819, 469] width 149 height 29
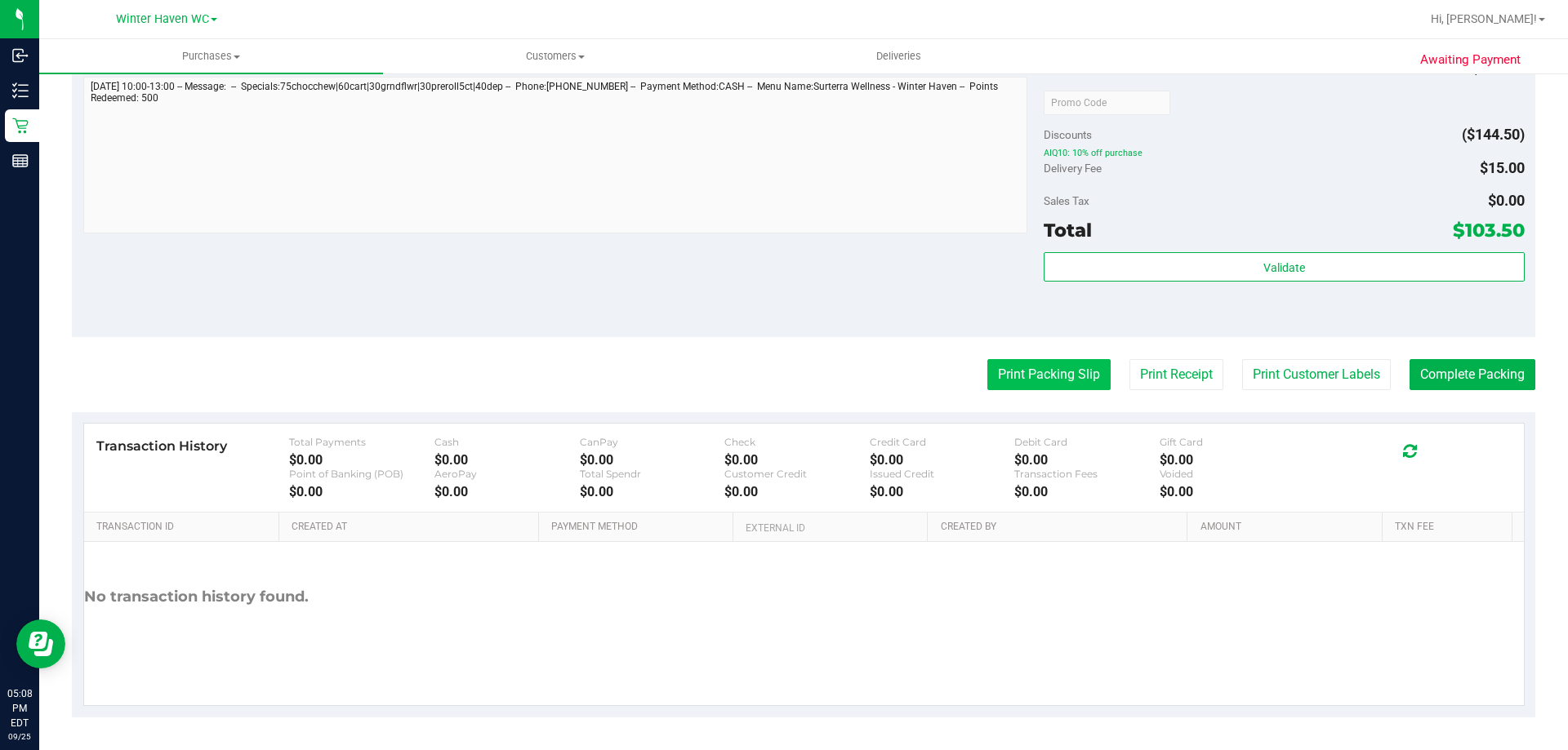
click at [987, 384] on button "Print Packing Slip" at bounding box center [1049, 374] width 124 height 31
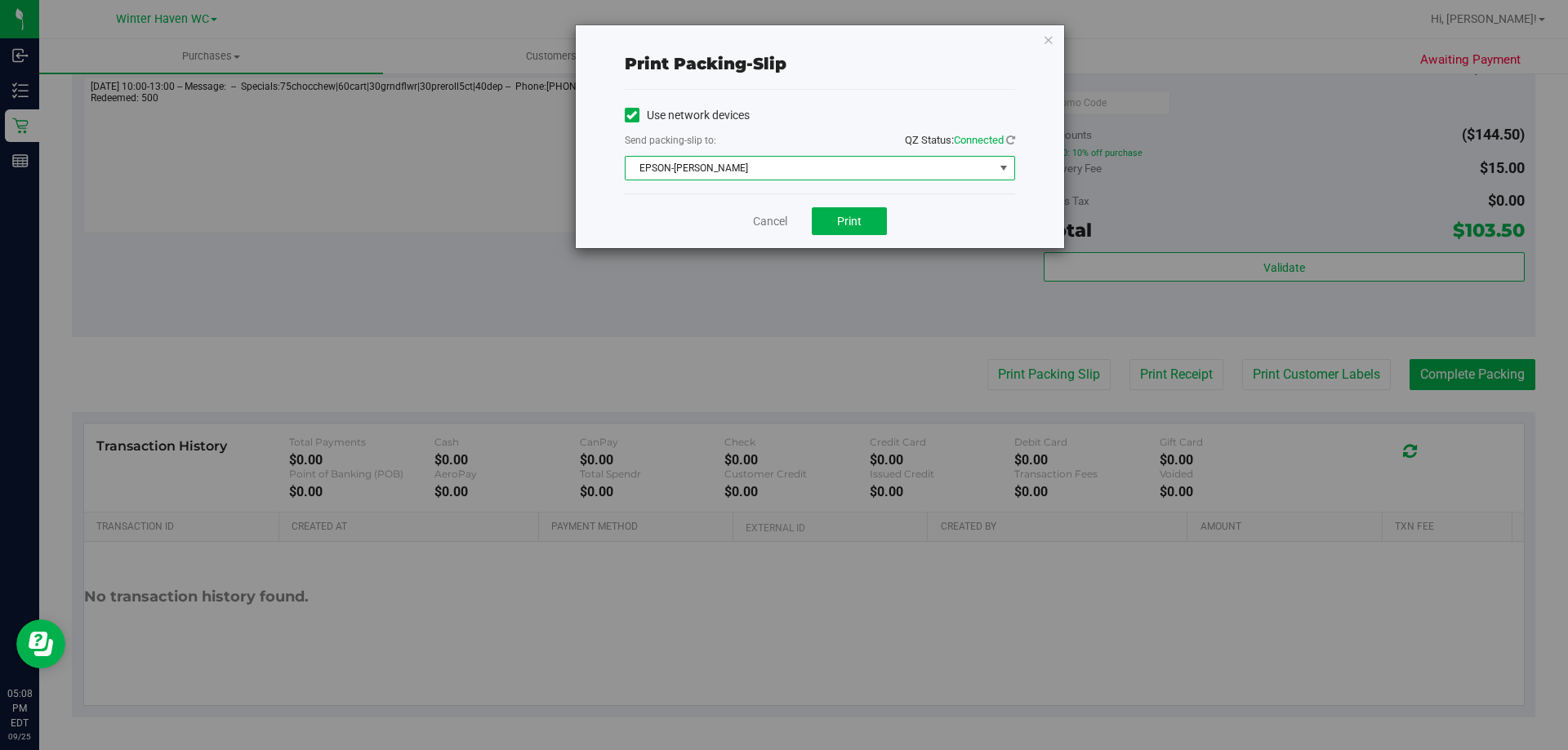
click at [858, 172] on span "EPSON-[PERSON_NAME]" at bounding box center [809, 168] width 368 height 23
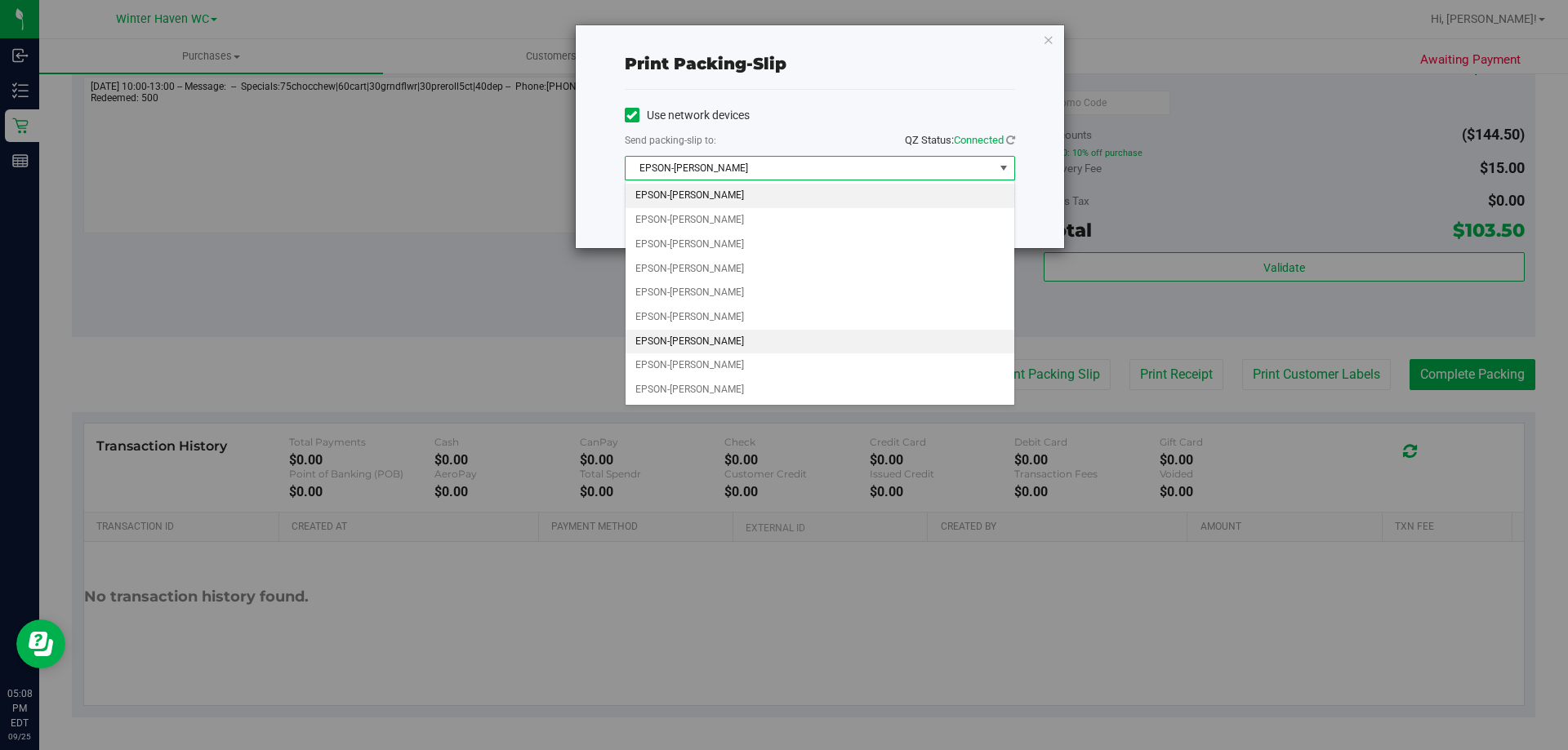
click at [751, 350] on li "EPSON-[PERSON_NAME]" at bounding box center [820, 342] width 389 height 25
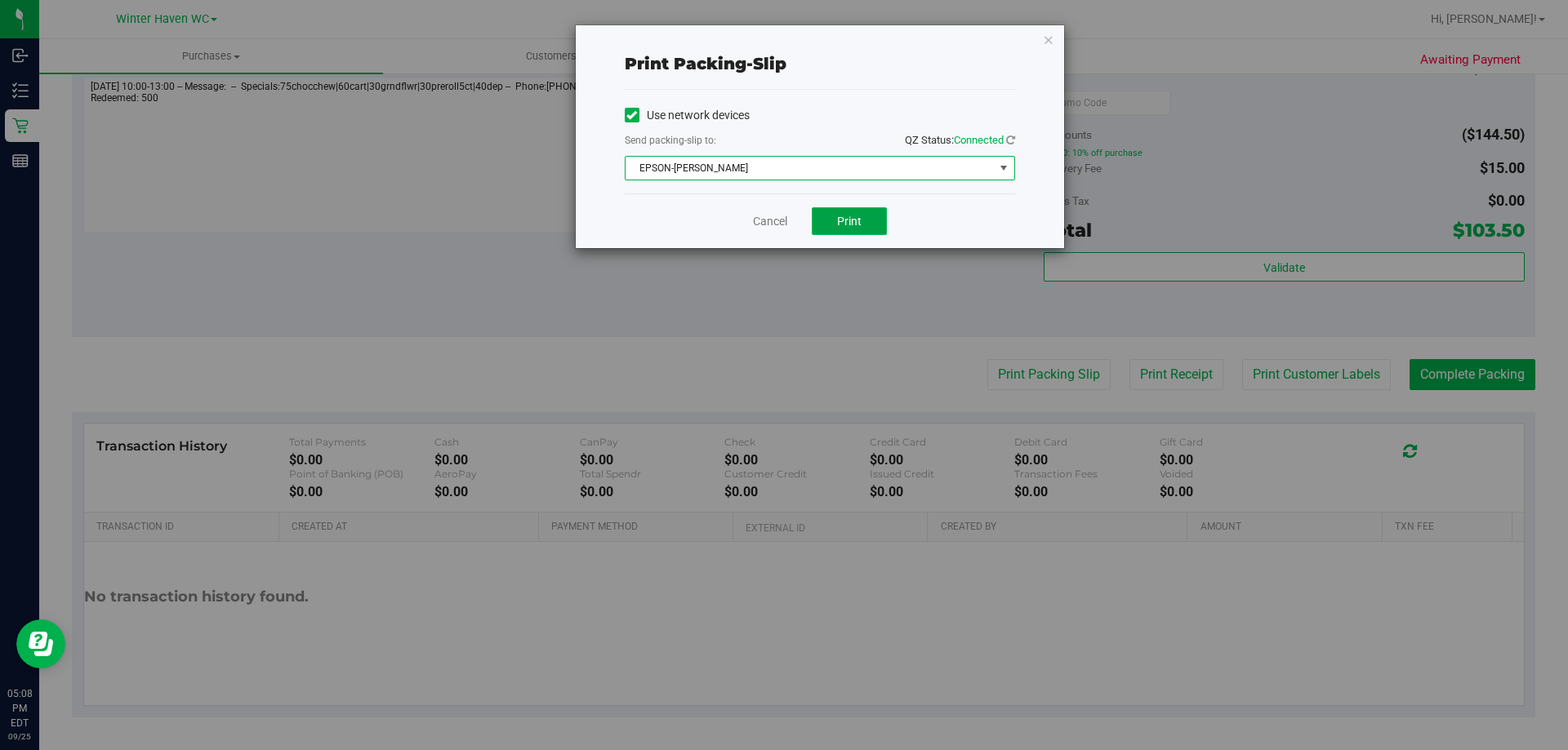
click at [853, 214] on span "Print" at bounding box center [849, 220] width 25 height 13
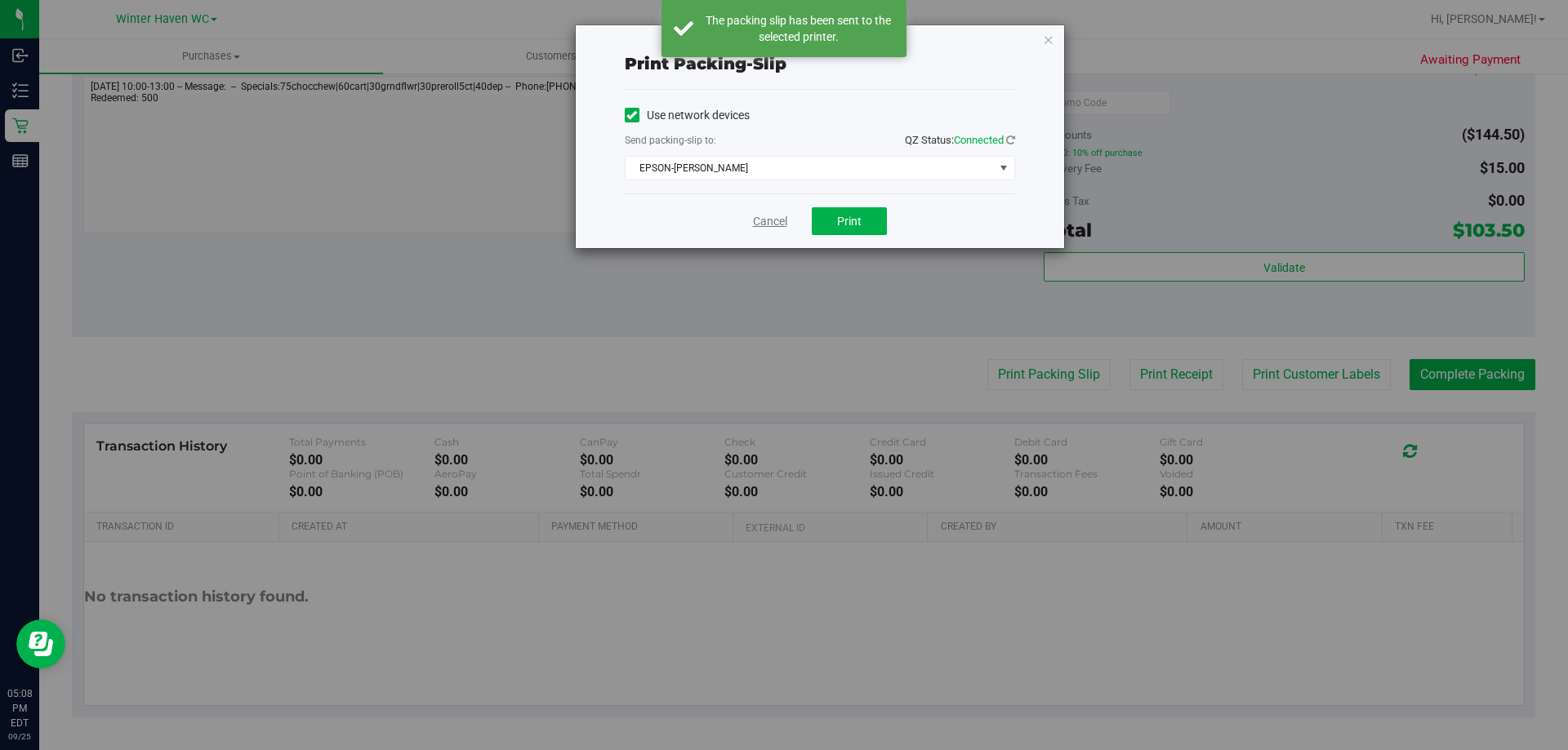
click at [763, 222] on link "Cancel" at bounding box center [770, 221] width 34 height 17
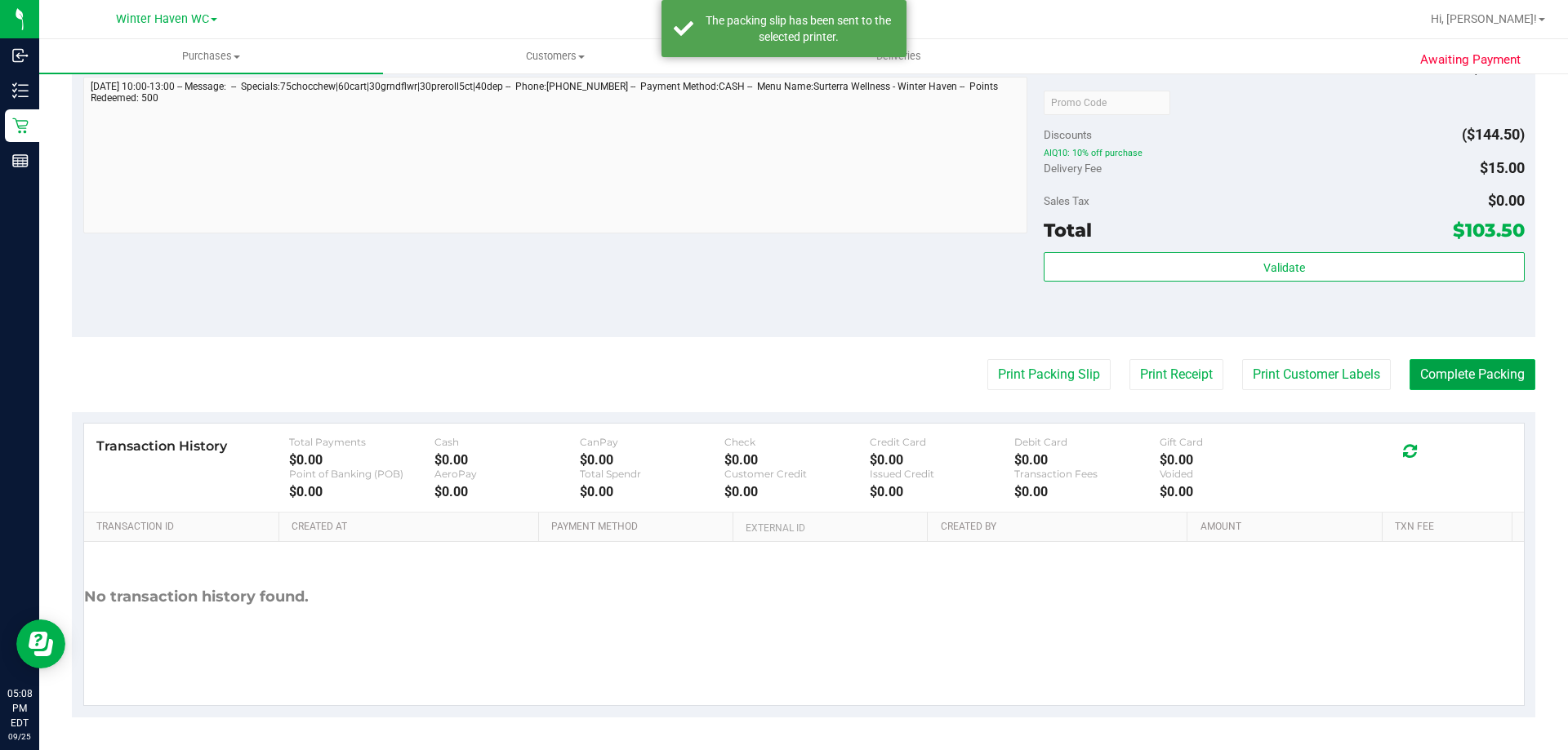
click at [1435, 376] on button "Complete Packing" at bounding box center [1472, 374] width 126 height 31
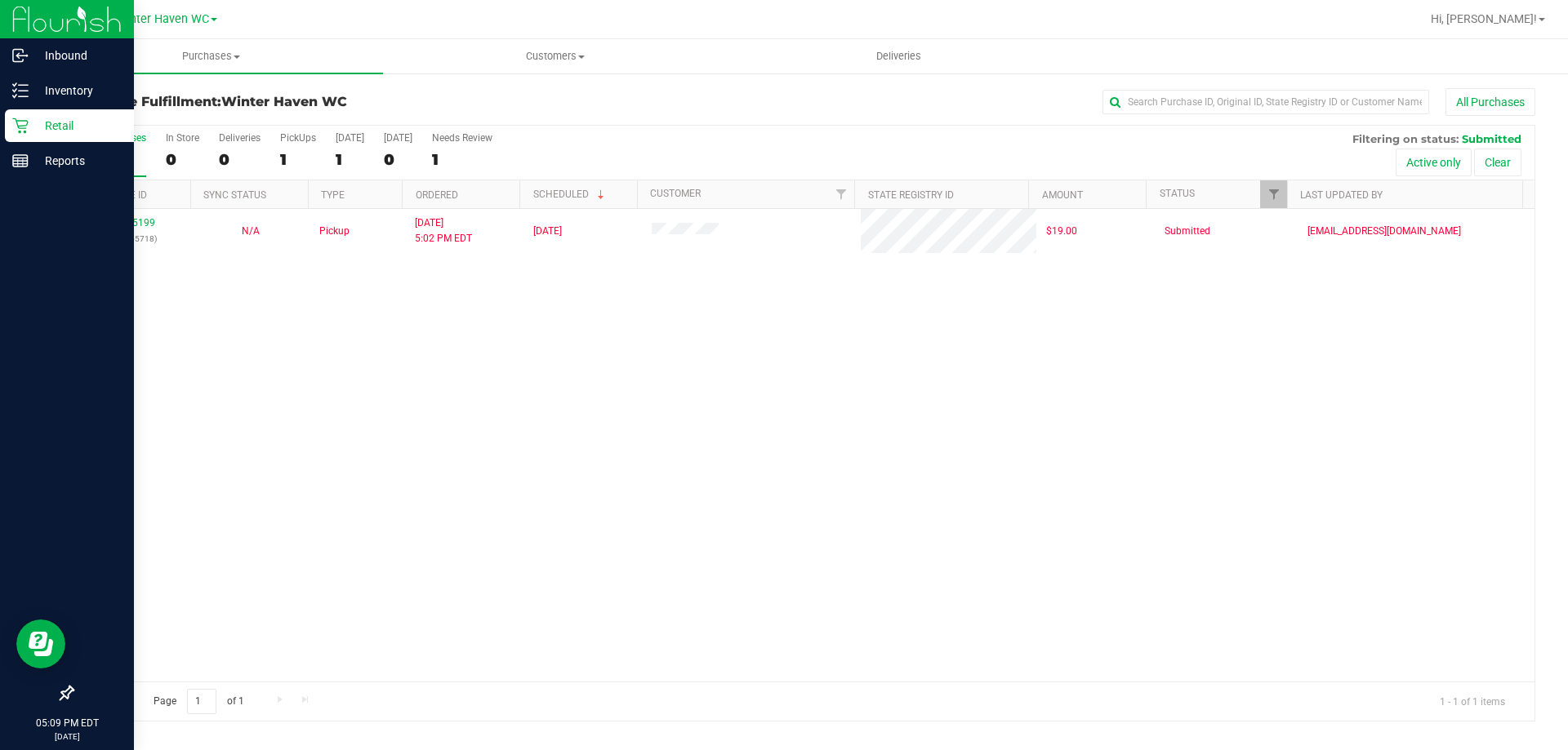
click at [32, 131] on p "Retail" at bounding box center [78, 126] width 98 height 20
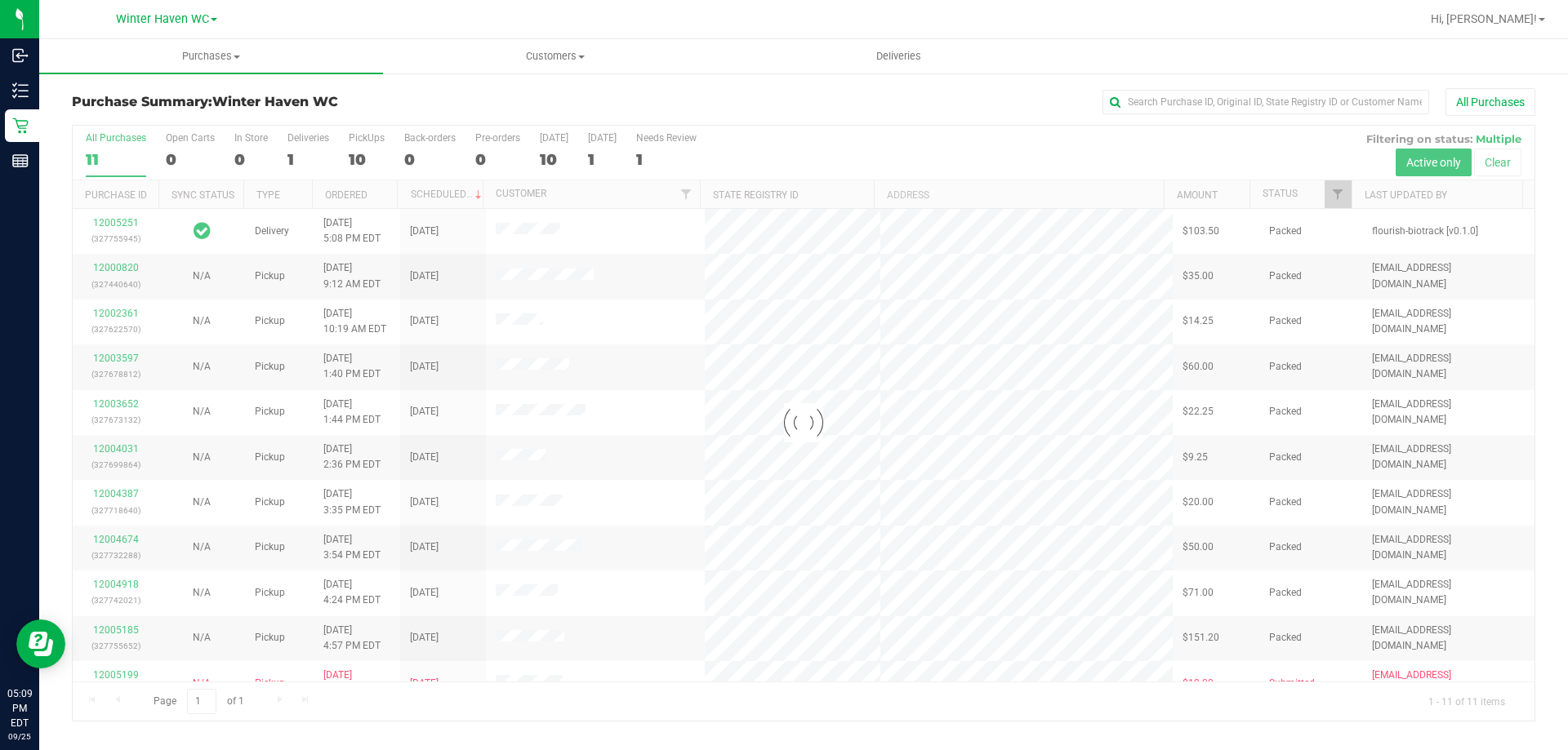
click at [287, 165] on div at bounding box center [803, 423] width 1461 height 595
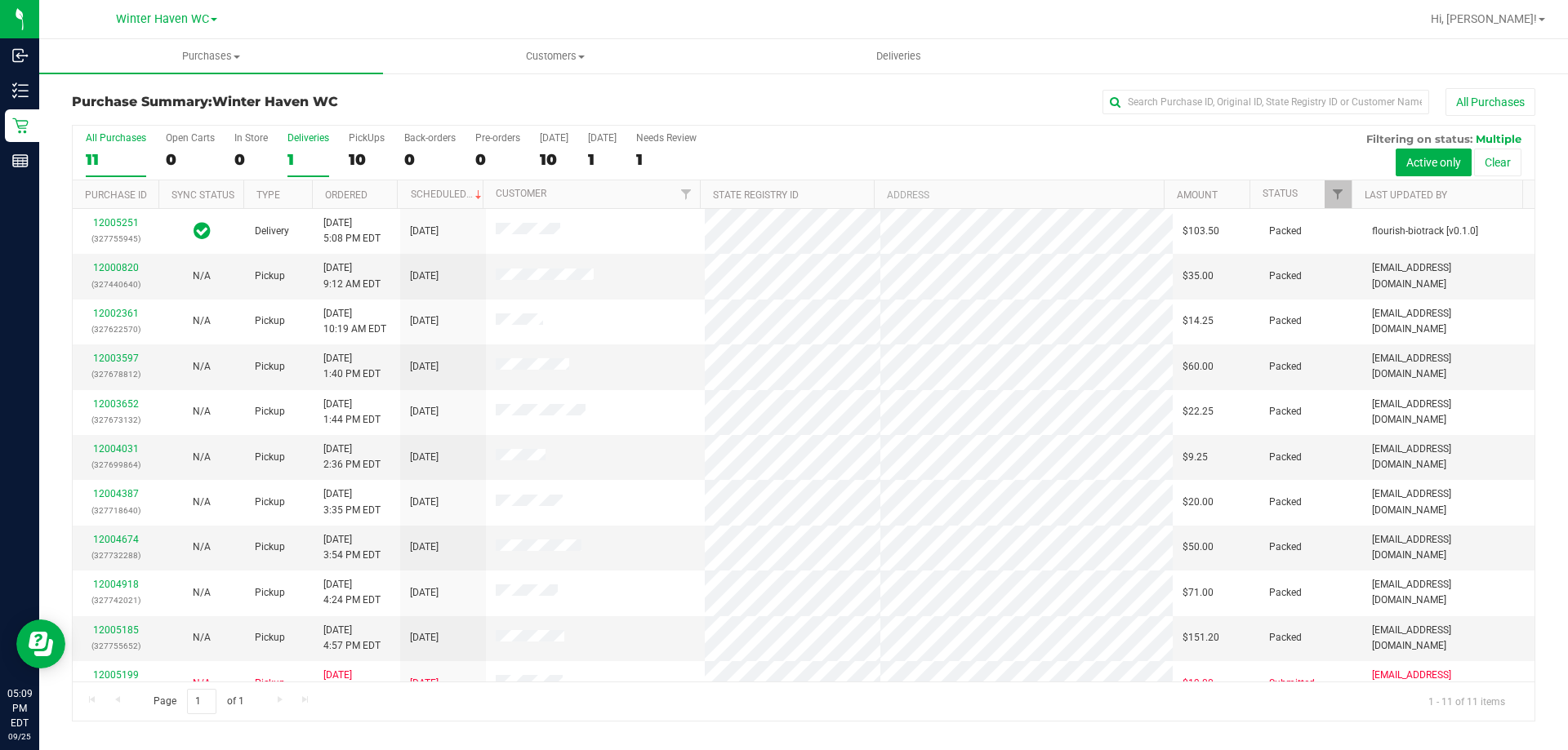
click at [288, 160] on div "1" at bounding box center [308, 160] width 42 height 19
click at [0, 0] on input "Deliveries 1" at bounding box center [0, 0] width 0 height 0
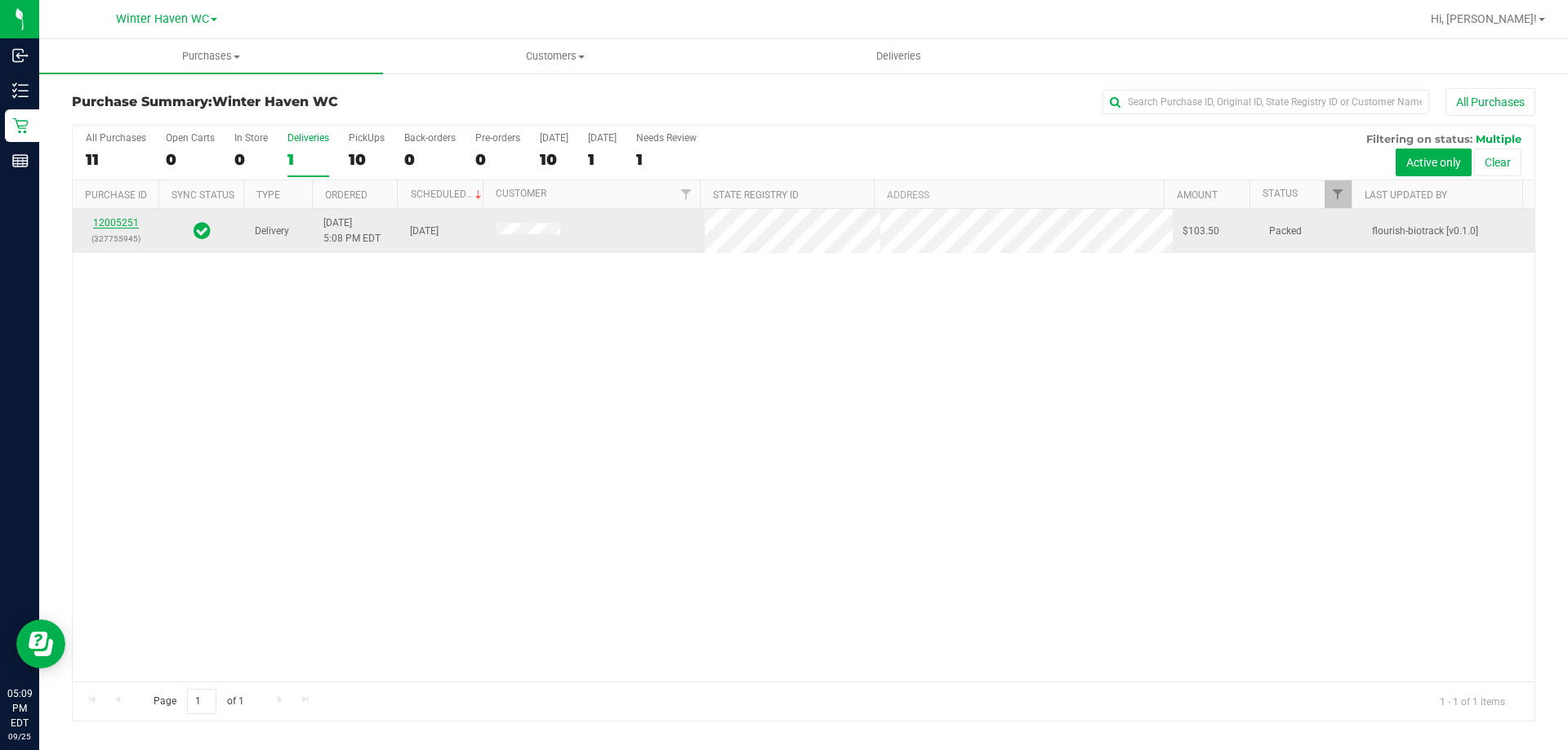
click at [124, 225] on link "12005251" at bounding box center [116, 222] width 46 height 11
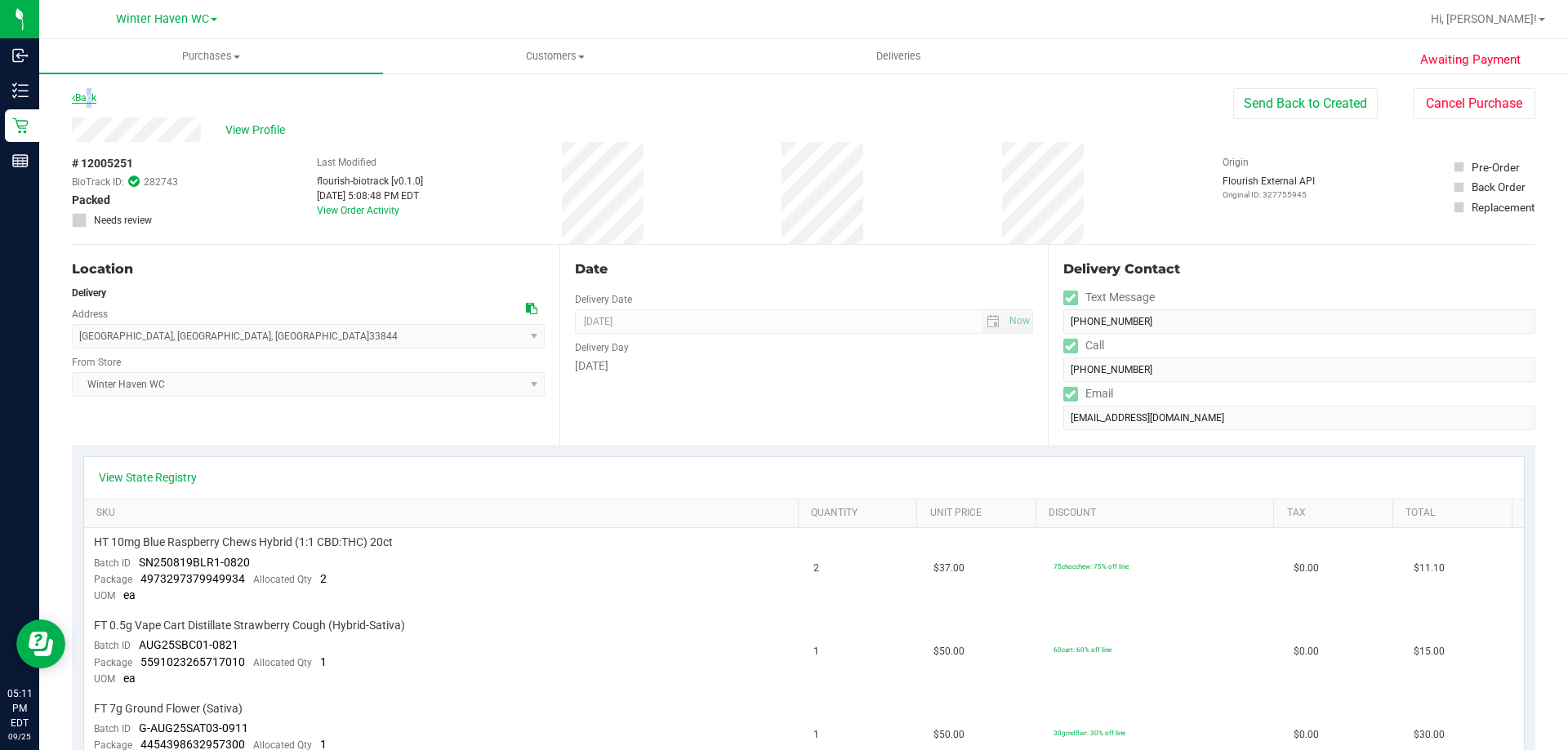
click at [89, 93] on link "Back" at bounding box center [84, 98] width 25 height 11
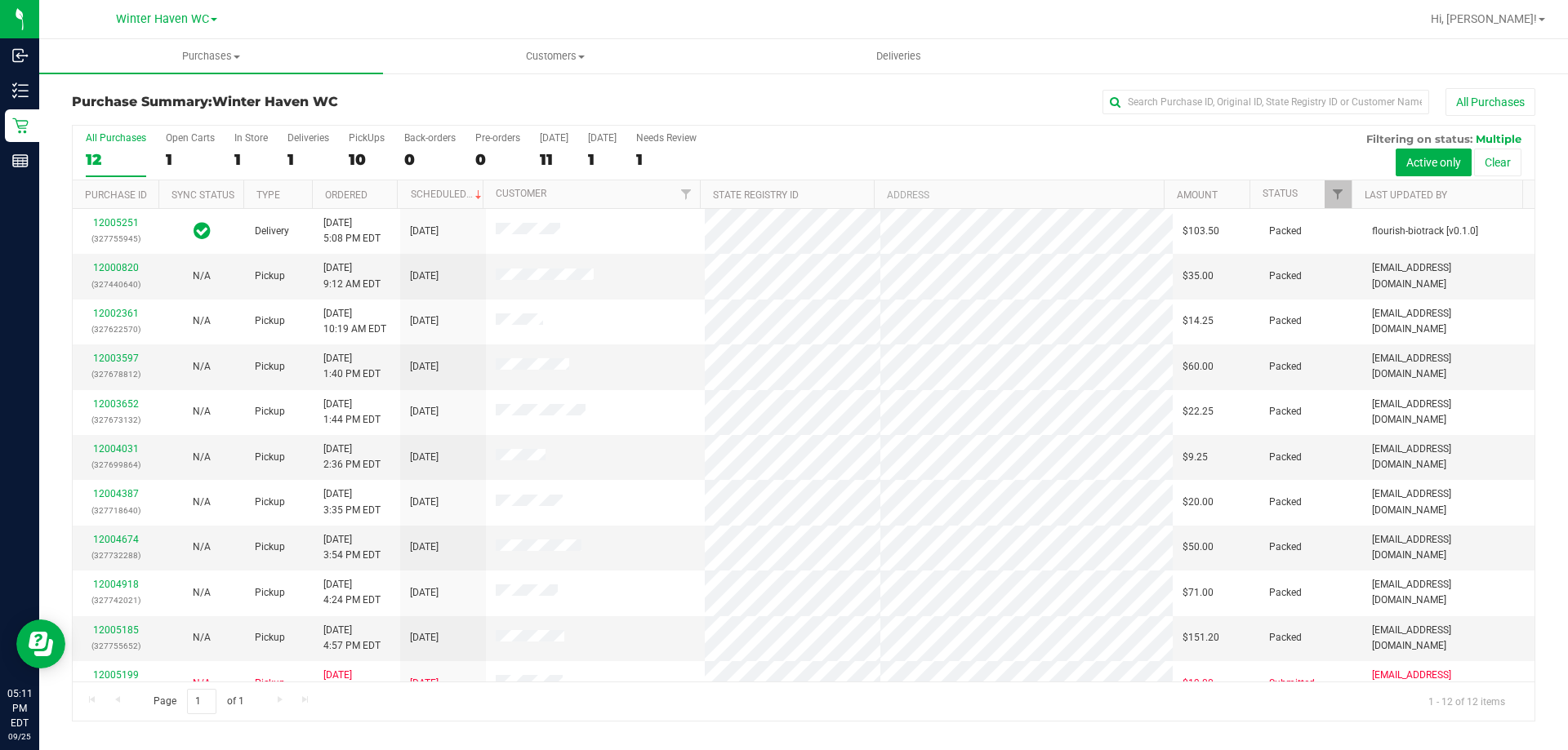
scroll to position [70, 0]
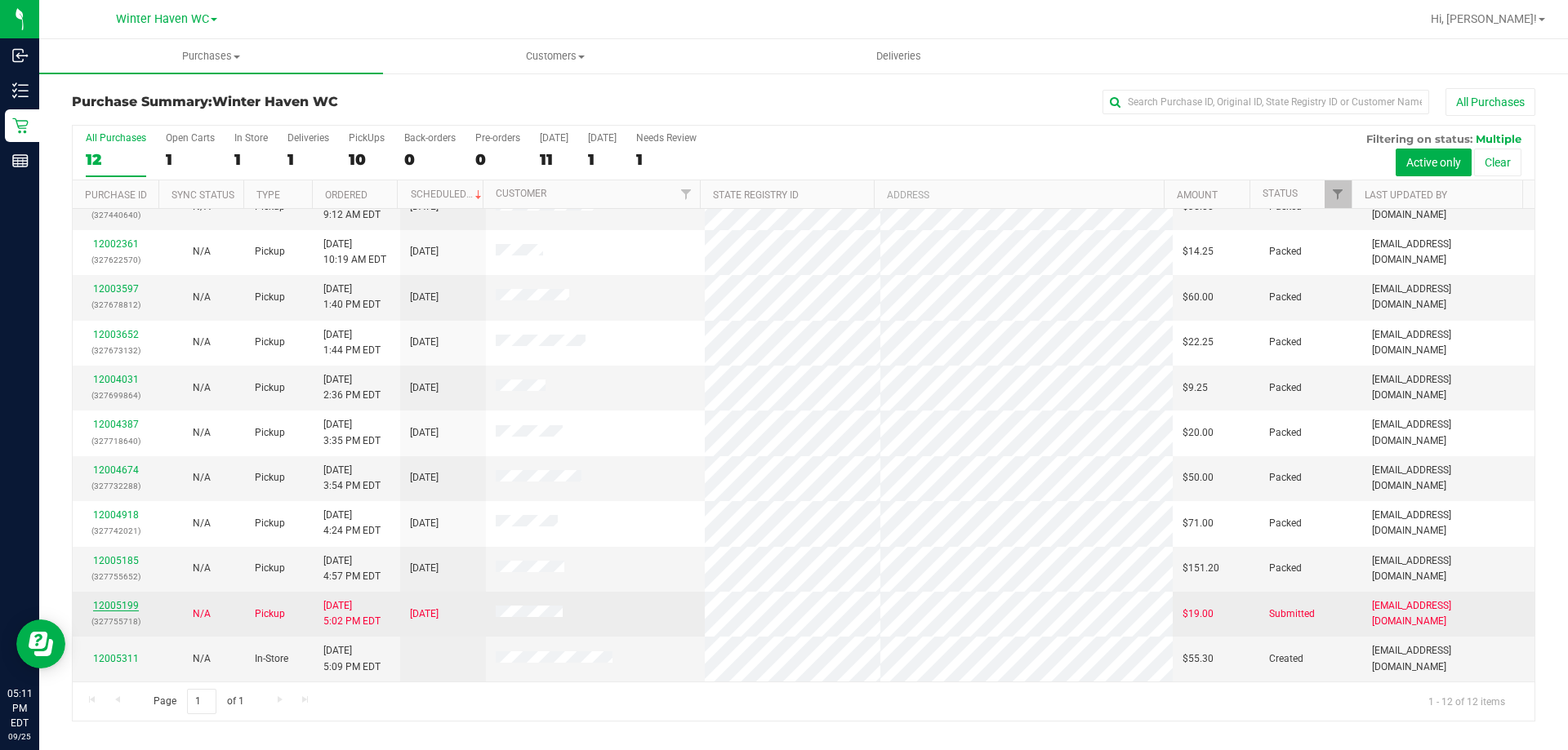
click at [110, 602] on link "12005199" at bounding box center [116, 605] width 46 height 11
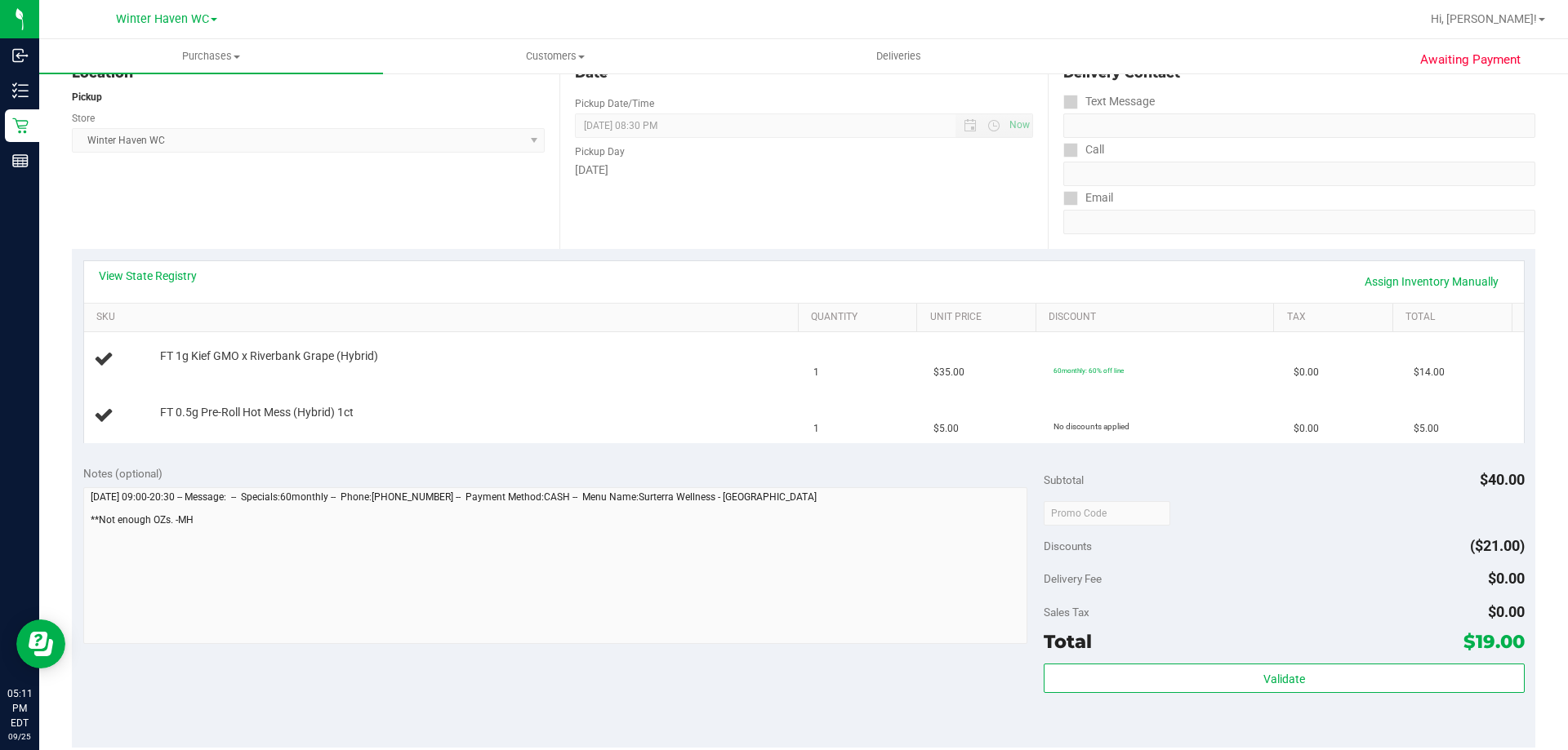
scroll to position [245, 0]
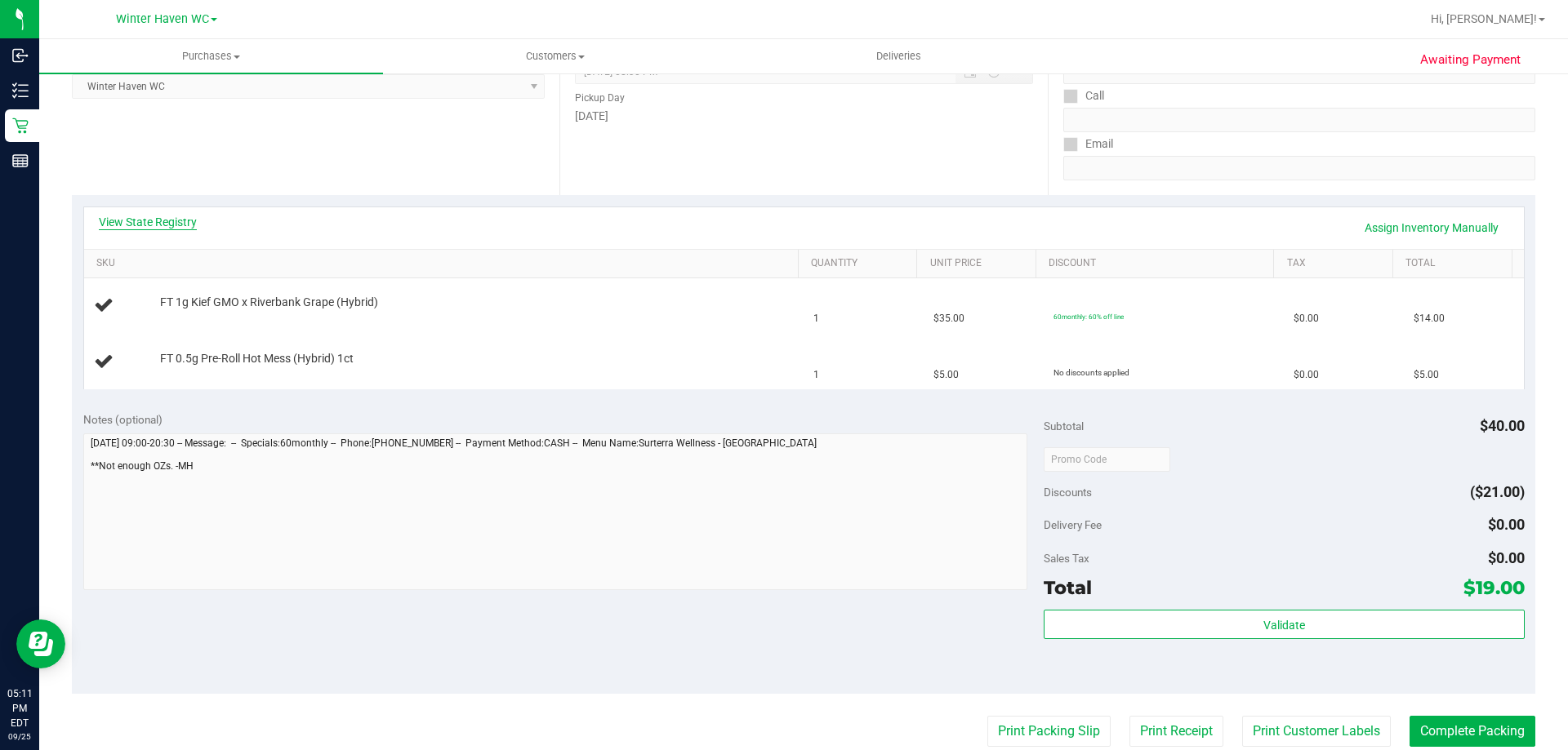
click at [179, 222] on link "View State Registry" at bounding box center [148, 221] width 98 height 16
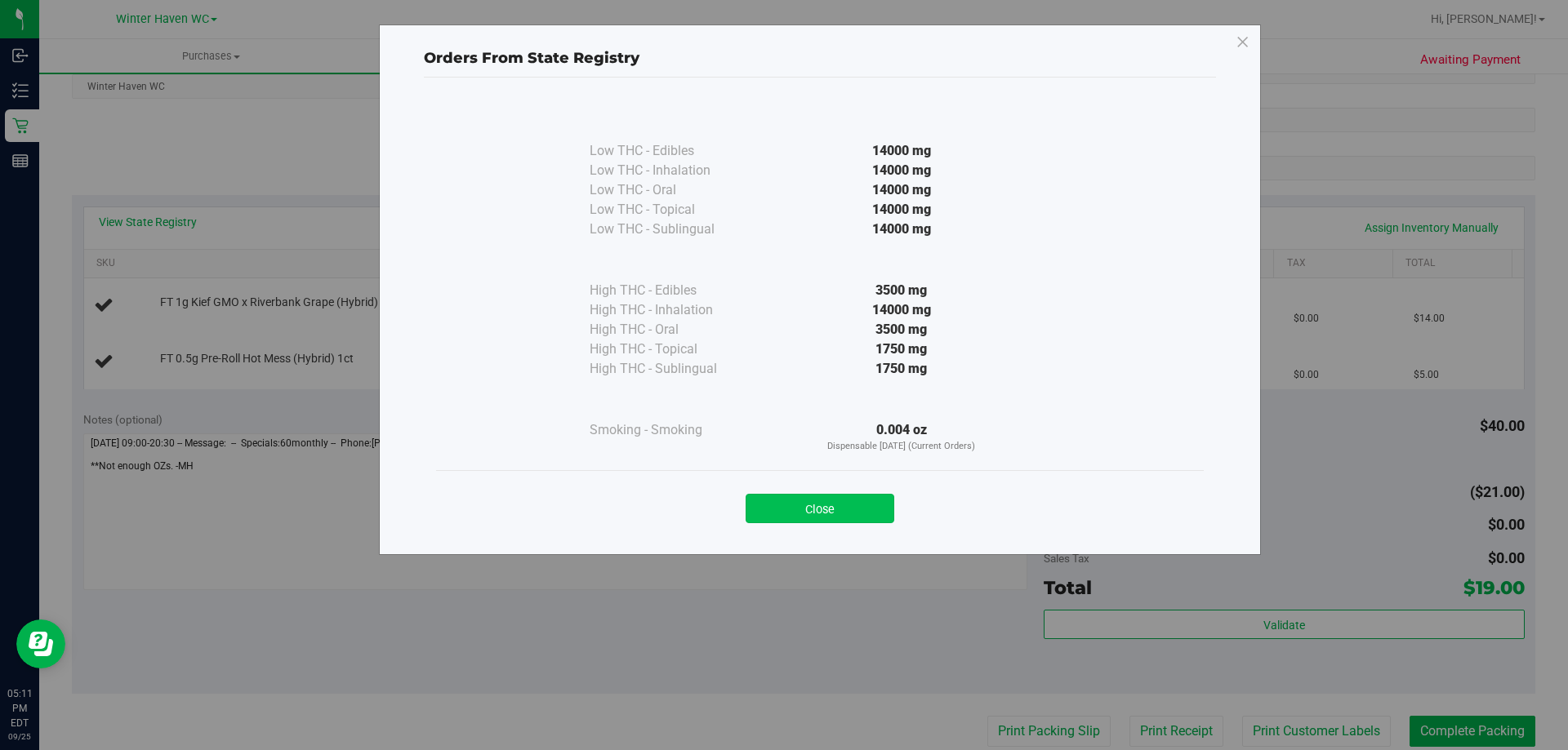
click at [782, 506] on button "Close" at bounding box center [819, 508] width 149 height 29
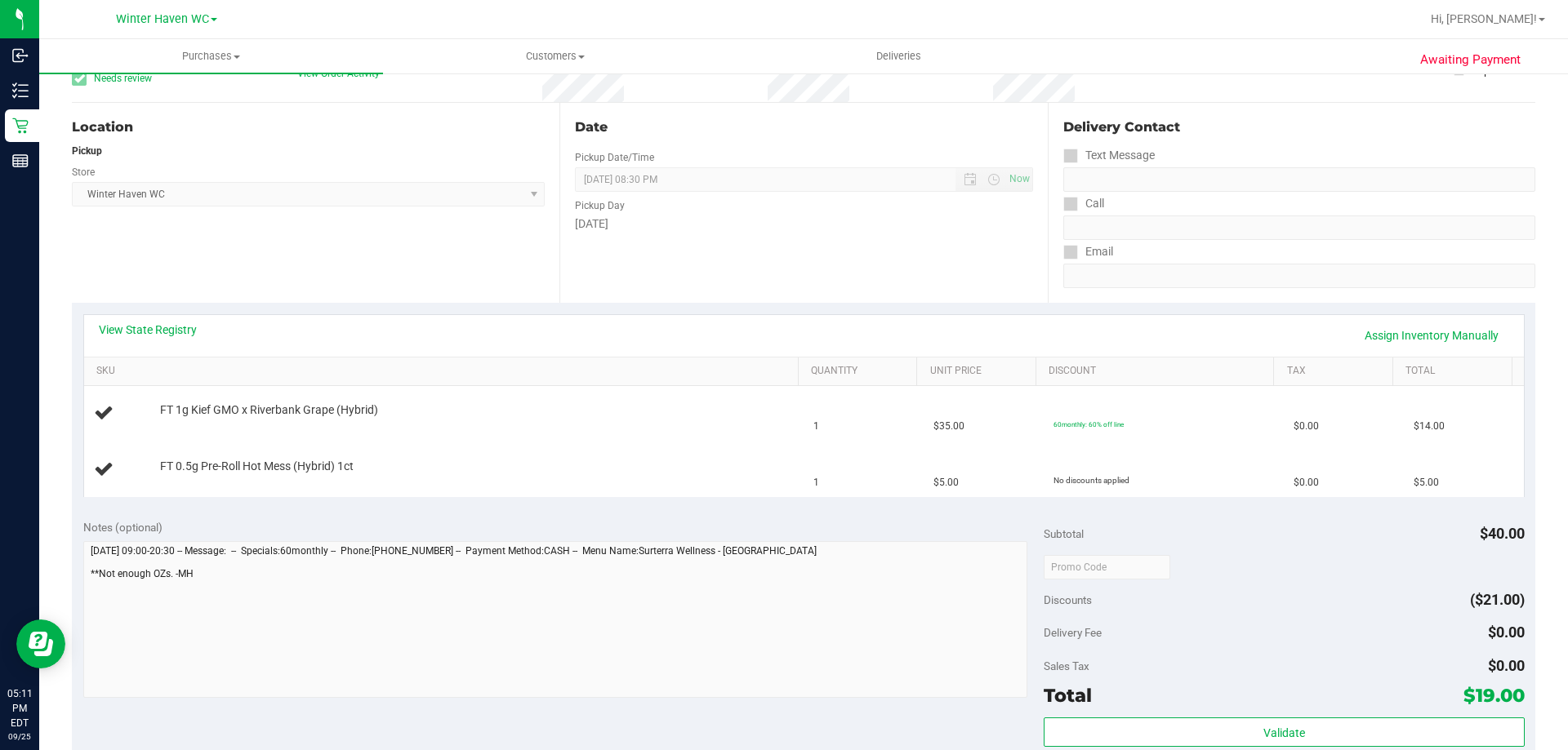
scroll to position [0, 0]
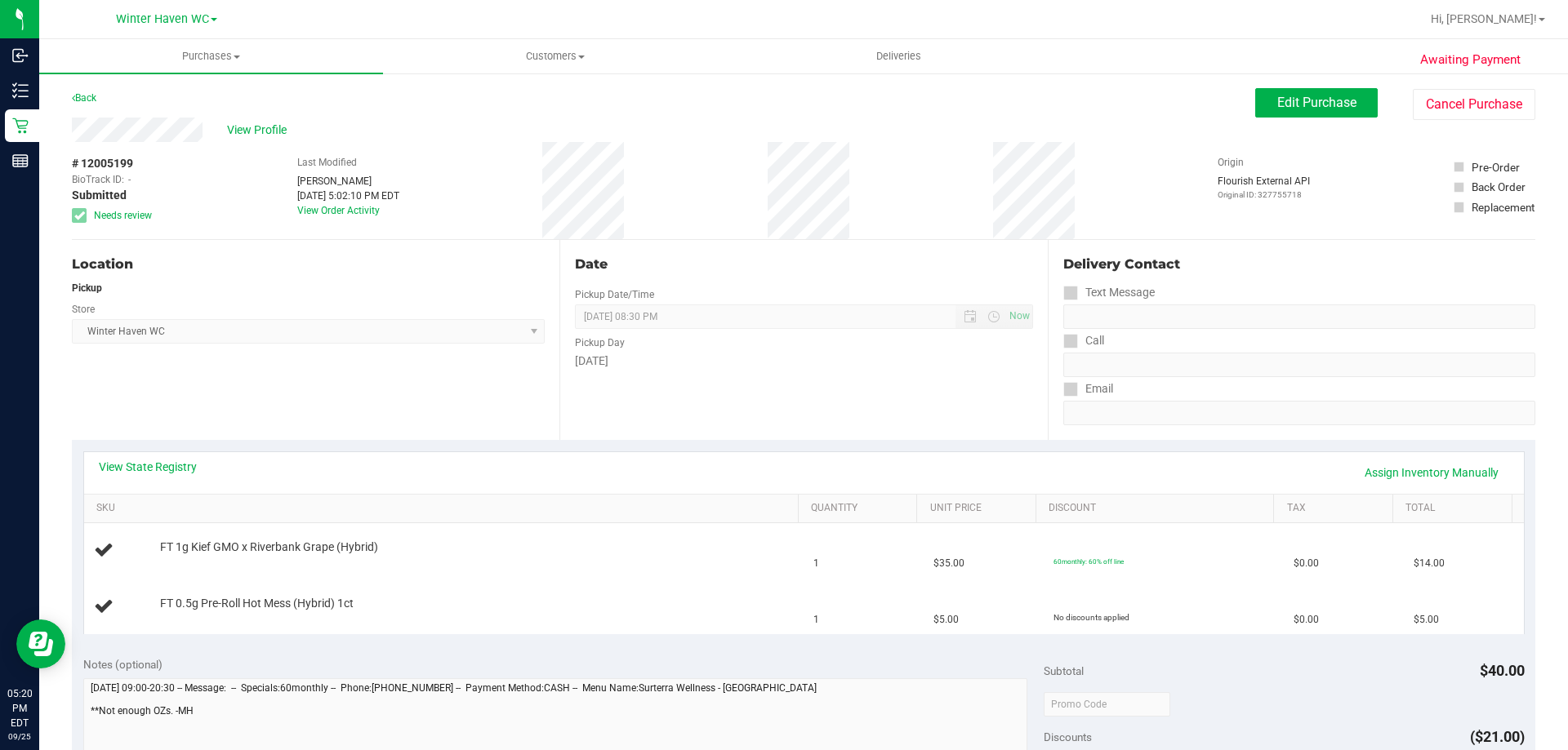
click at [97, 90] on div "Back" at bounding box center [84, 98] width 25 height 20
click at [95, 100] on link "Back" at bounding box center [84, 98] width 25 height 11
